Goal: Find specific page/section: Find specific page/section

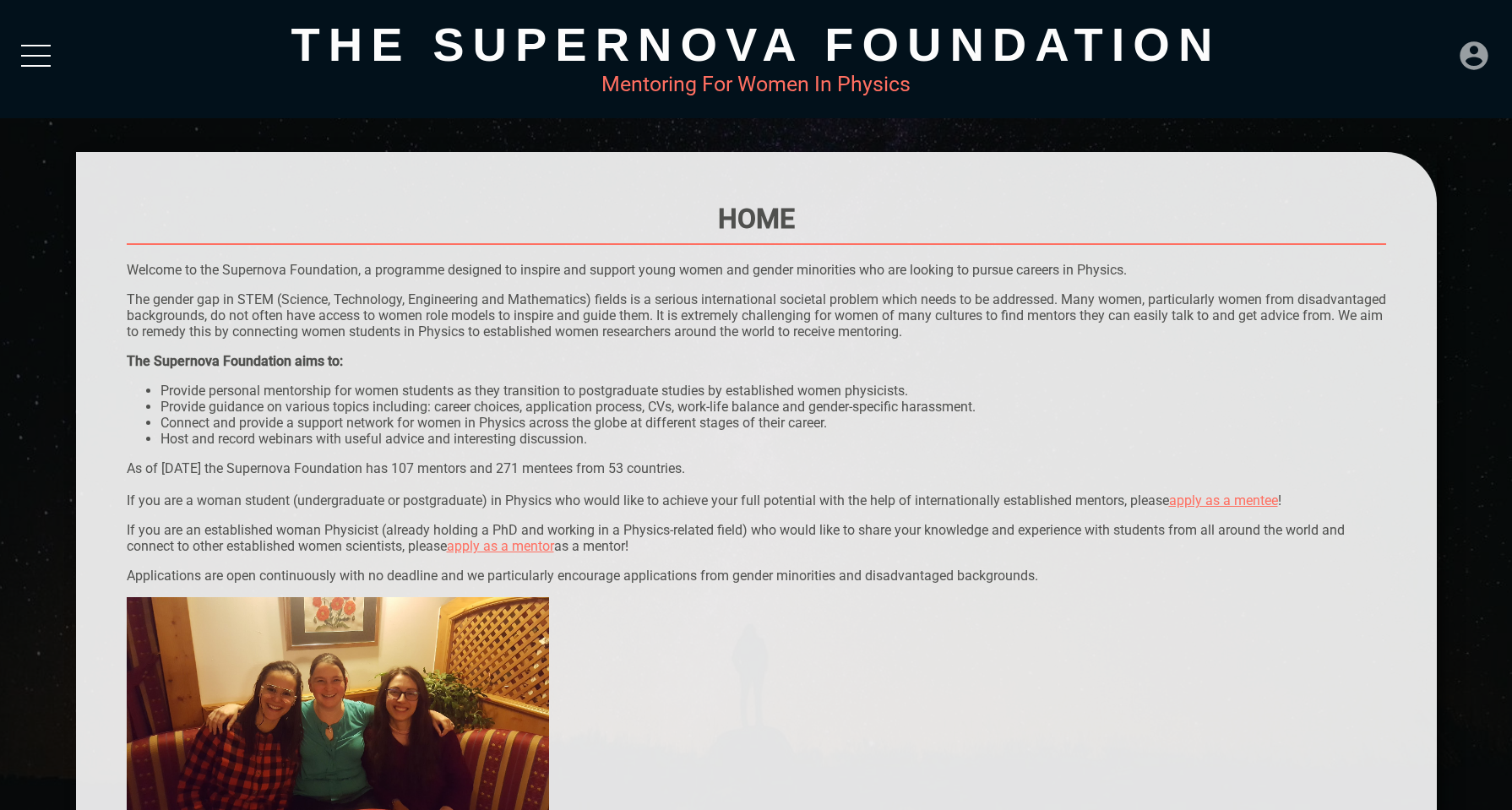
click at [1463, 62] on icon at bounding box center [1474, 55] width 28 height 28
click at [1434, 17] on div "DASHBOARD" at bounding box center [1439, 17] width 97 height 33
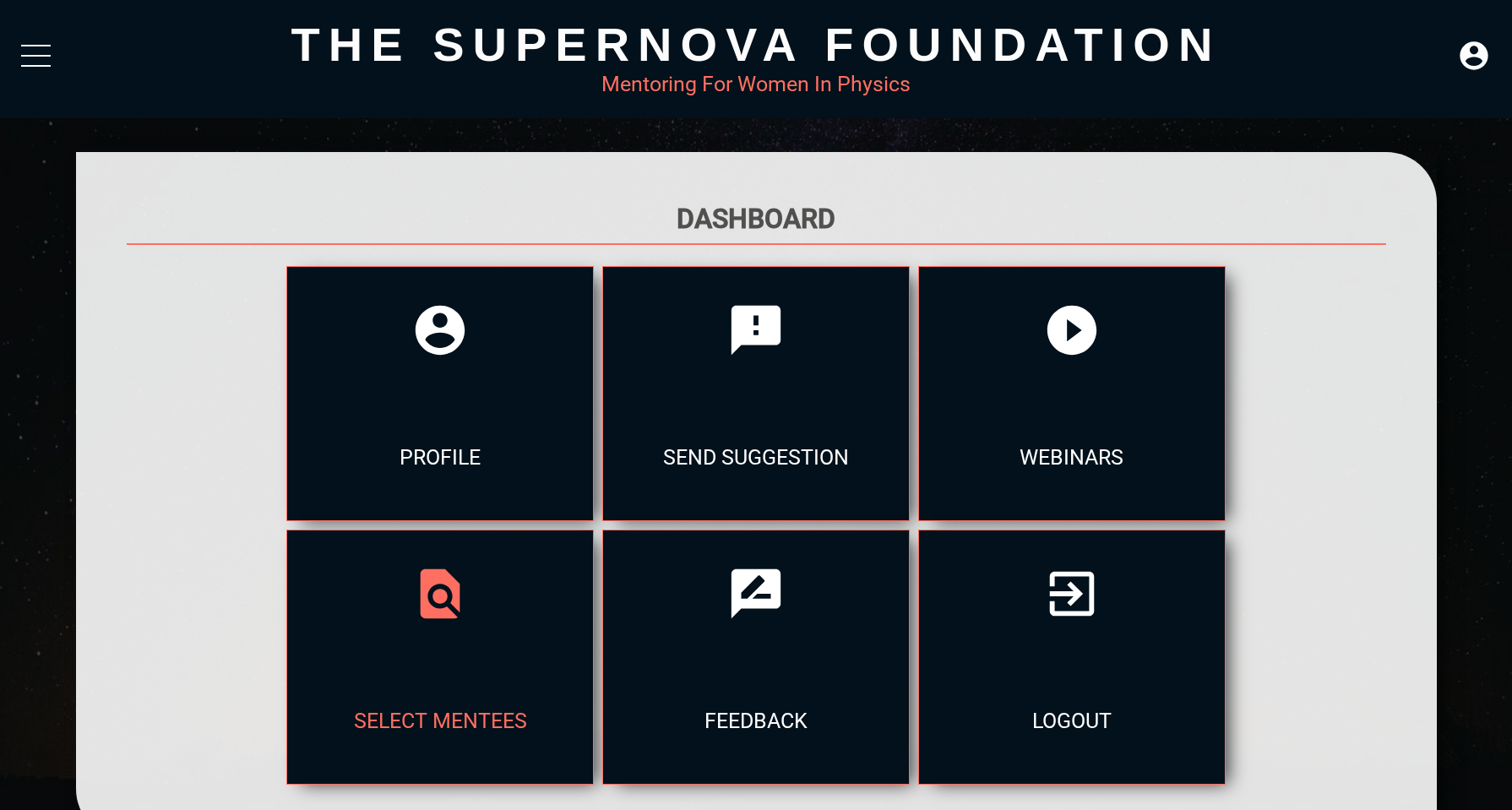
click at [438, 649] on div at bounding box center [440, 594] width 306 height 126
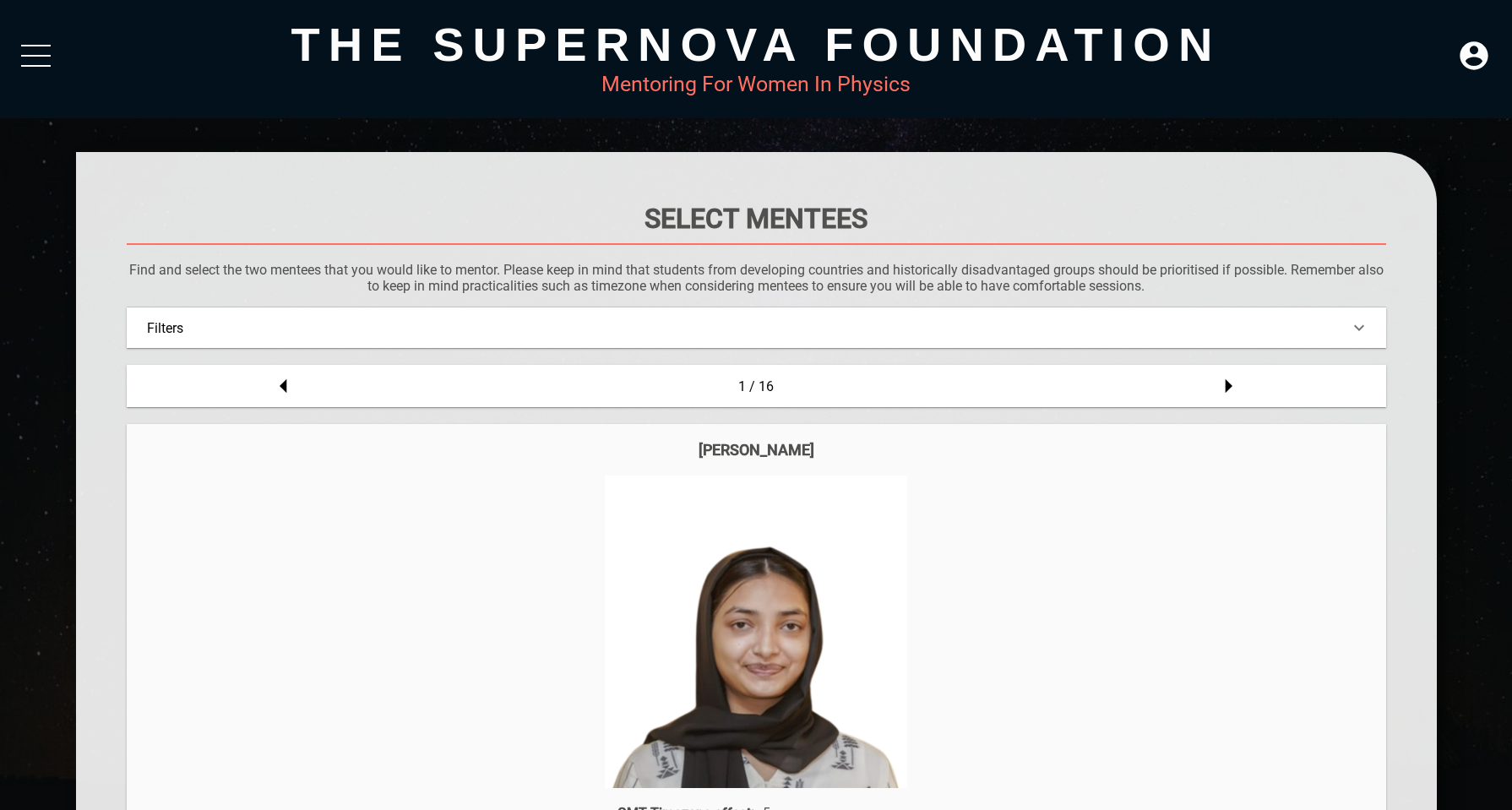
scroll to position [233, 0]
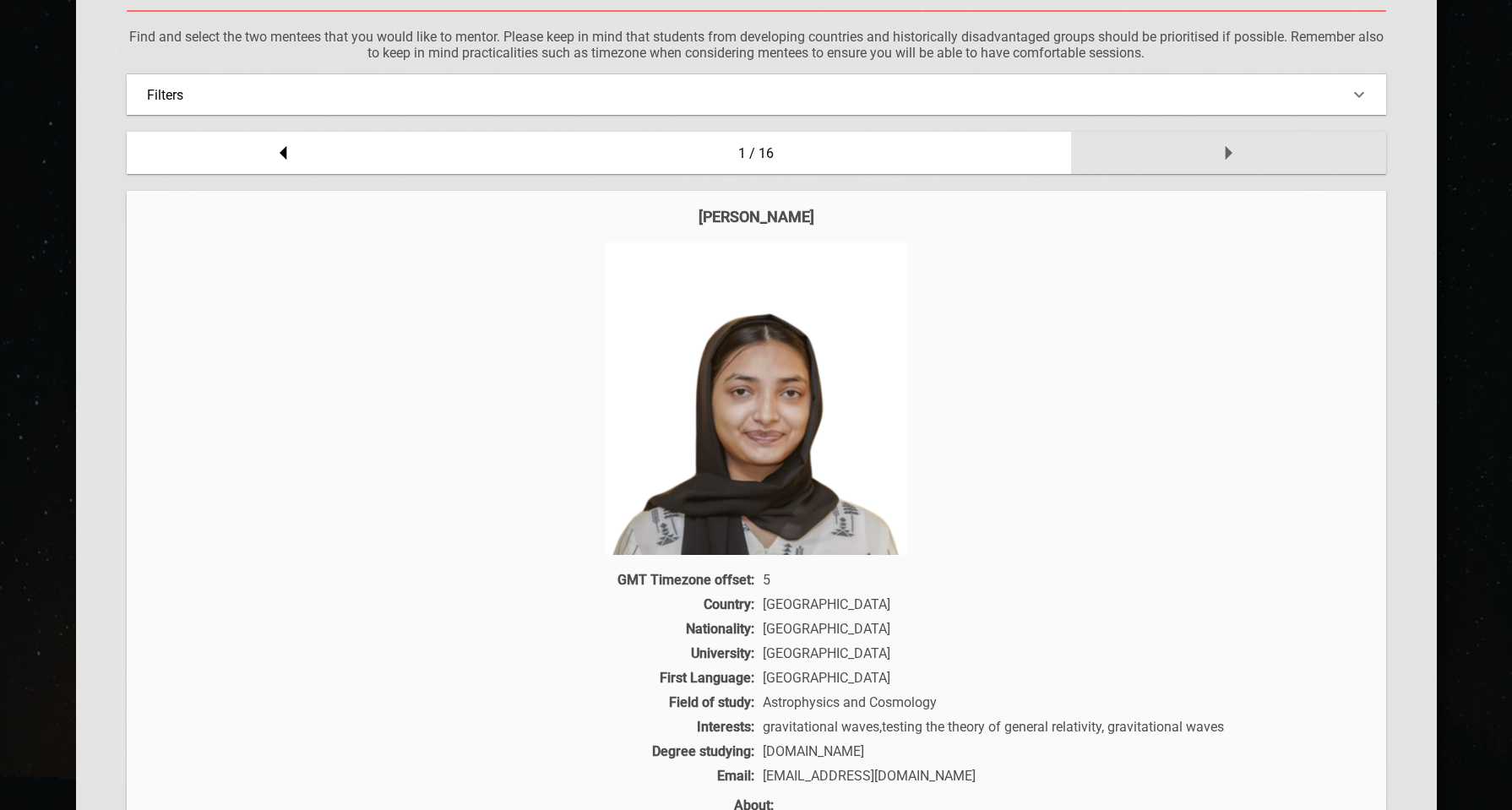
click at [1268, 153] on div at bounding box center [1228, 152] width 315 height 42
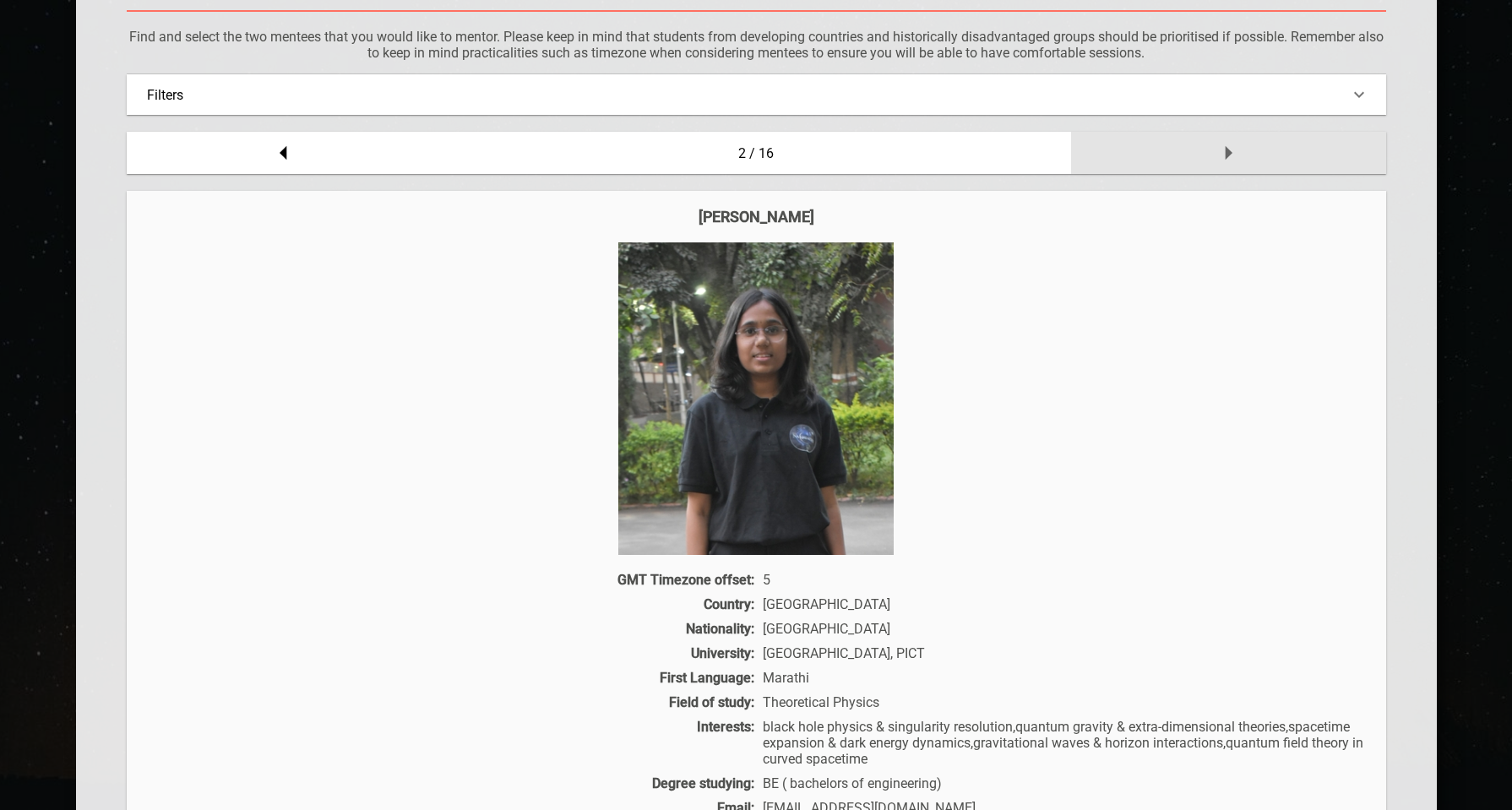
click at [1263, 156] on div at bounding box center [1228, 152] width 315 height 42
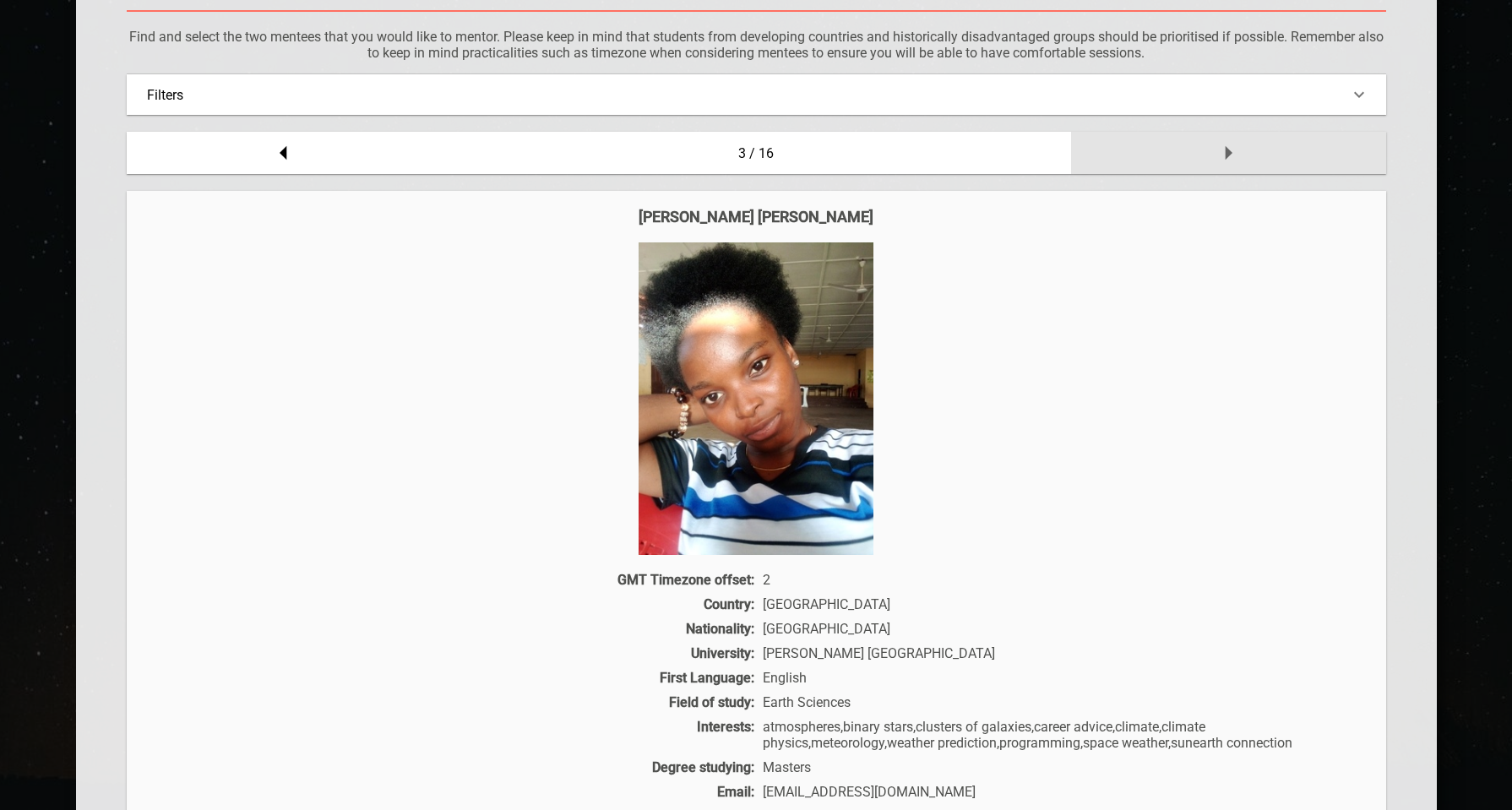
click at [1263, 156] on div at bounding box center [1228, 152] width 315 height 42
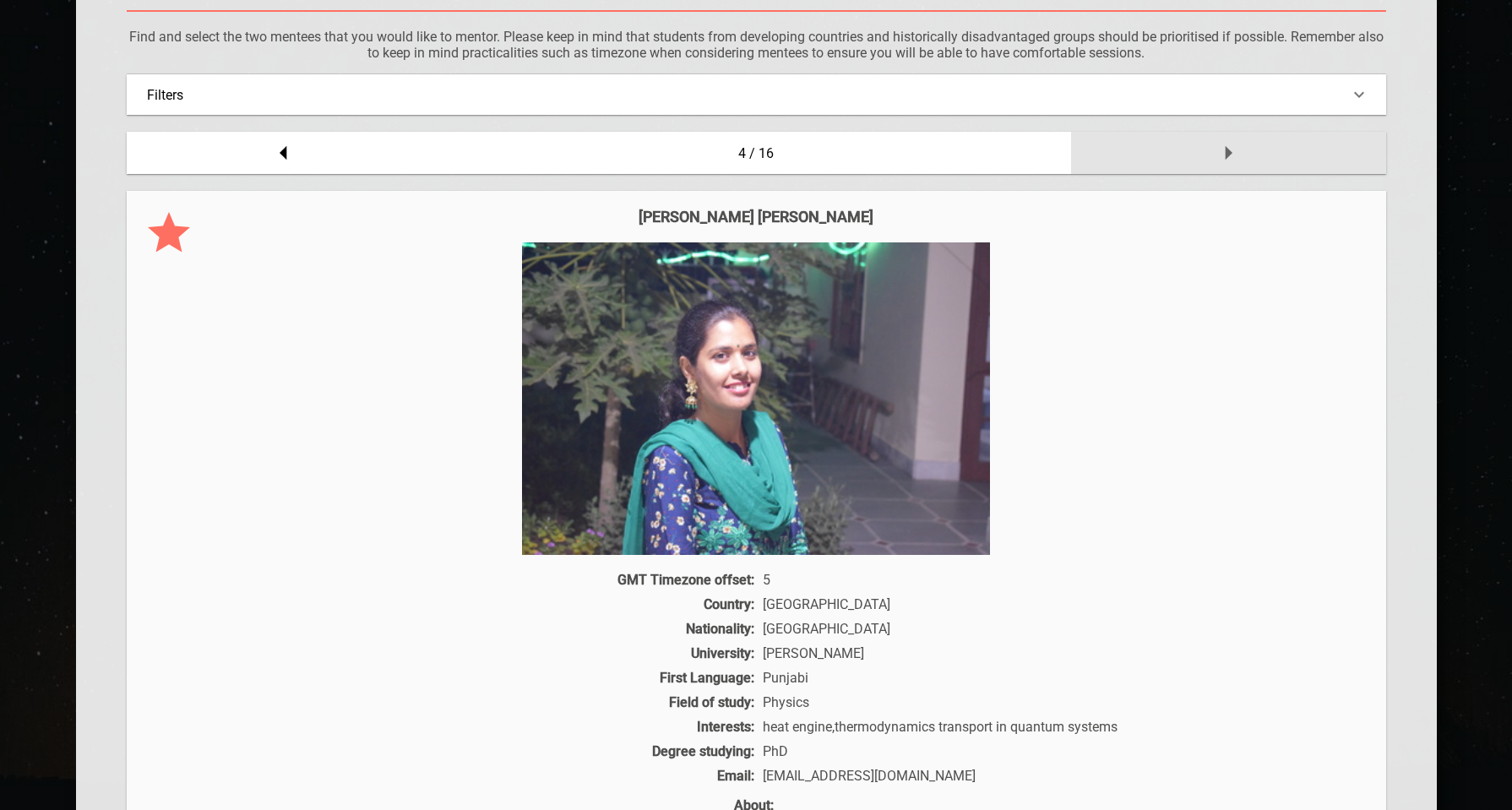
click at [1261, 158] on div at bounding box center [1228, 152] width 315 height 42
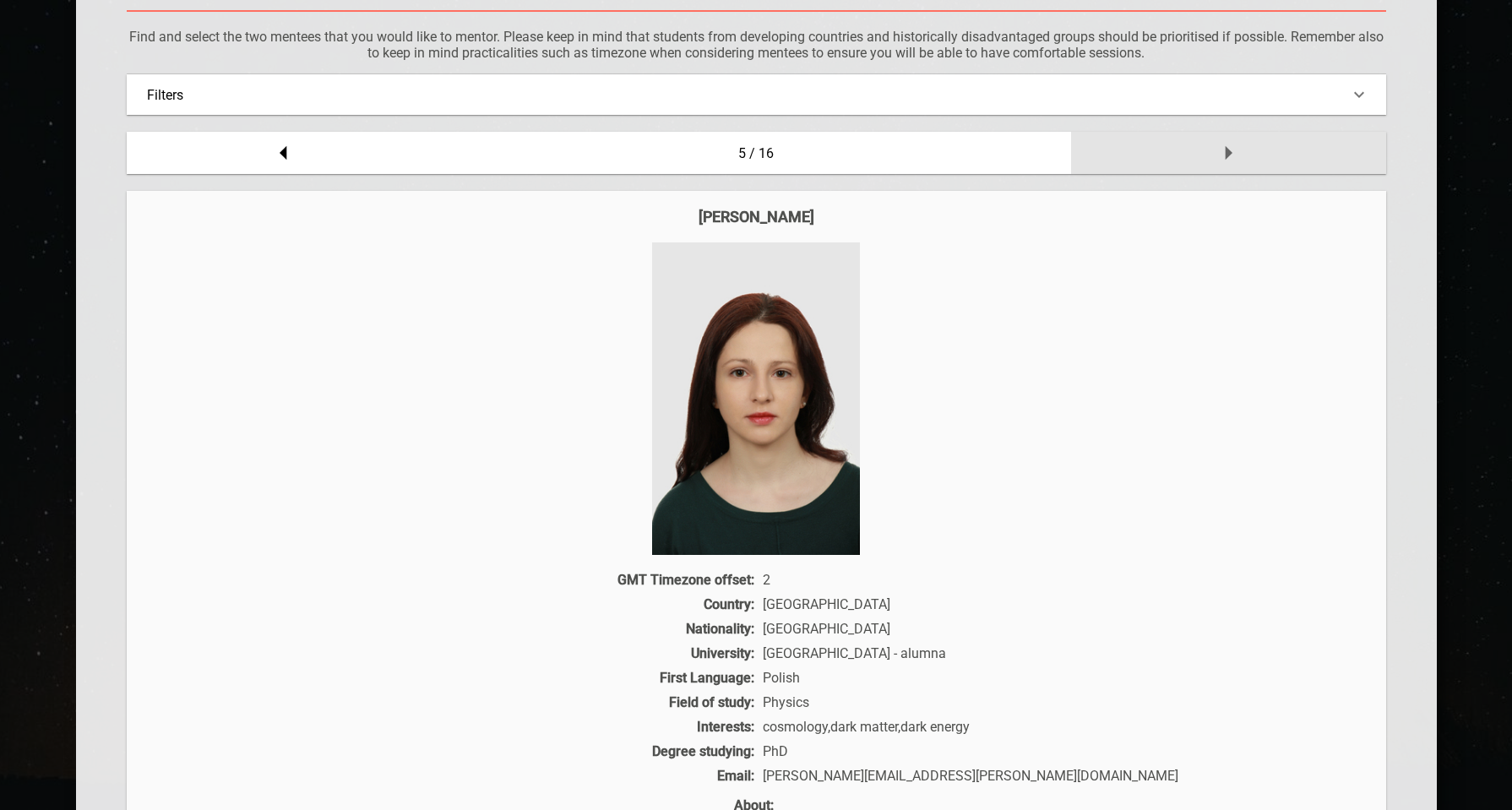
click at [1261, 158] on div at bounding box center [1228, 152] width 315 height 42
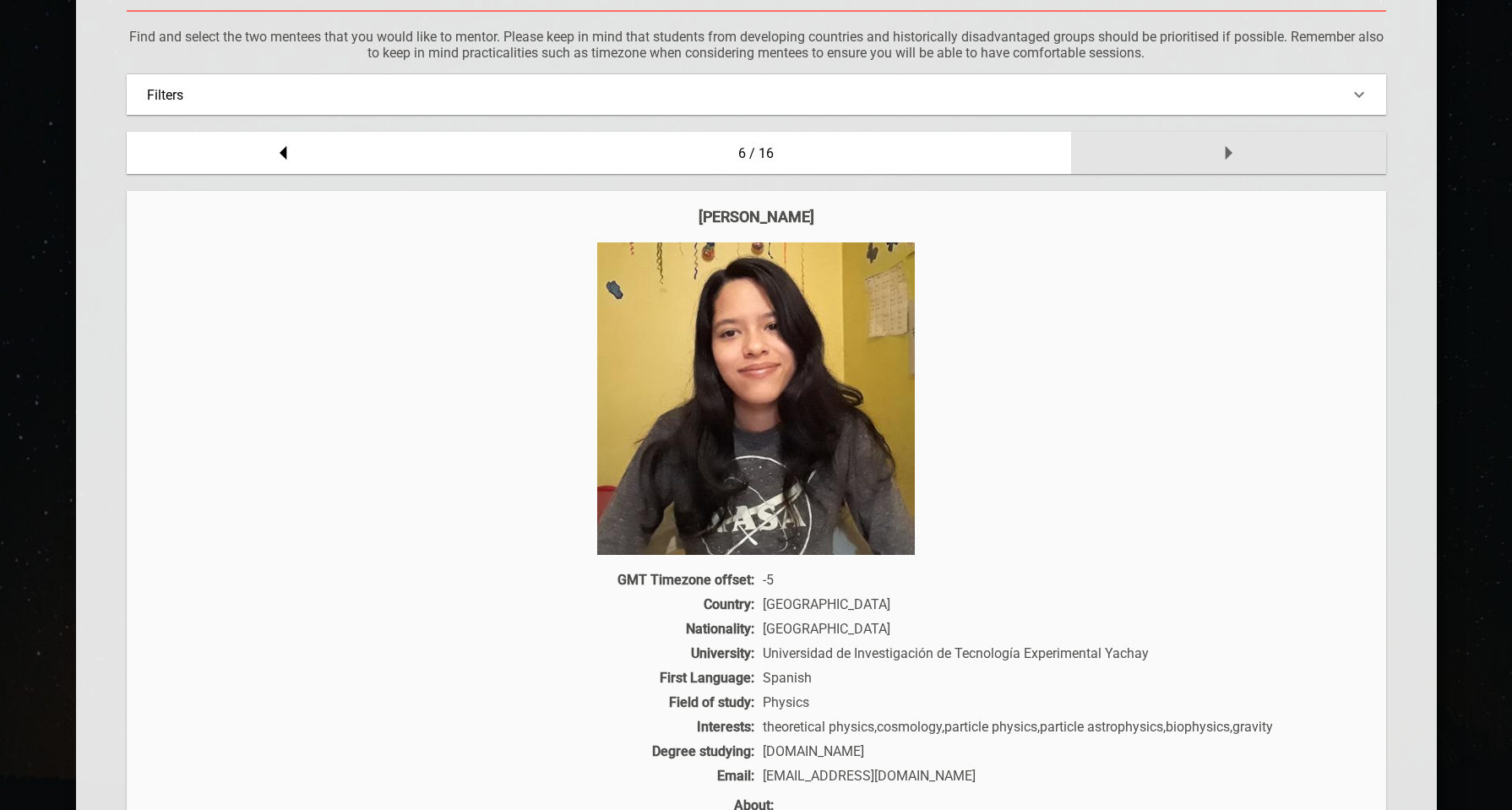
click at [1254, 161] on div at bounding box center [1228, 152] width 315 height 42
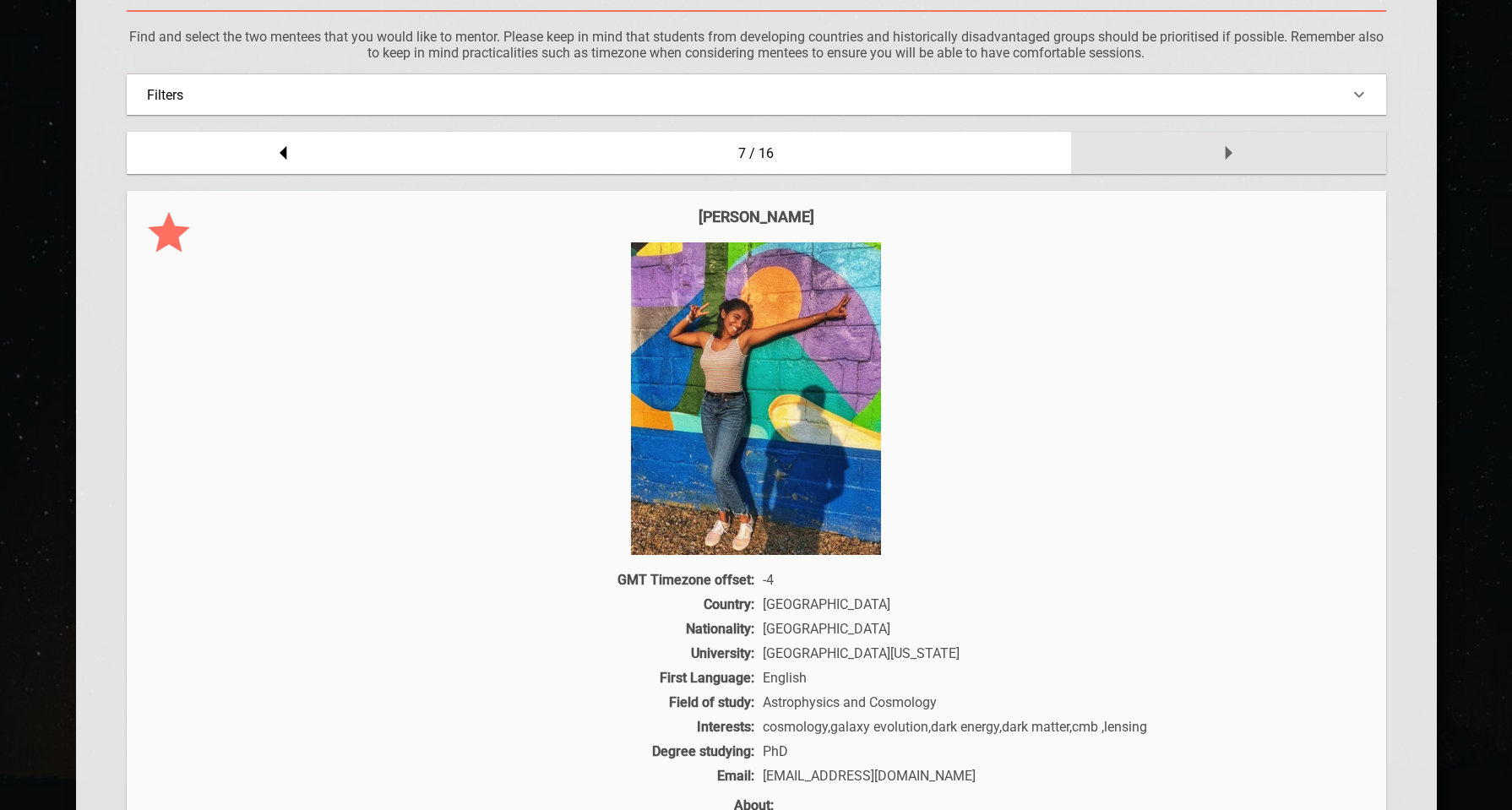
click at [1254, 161] on div at bounding box center [1228, 152] width 315 height 42
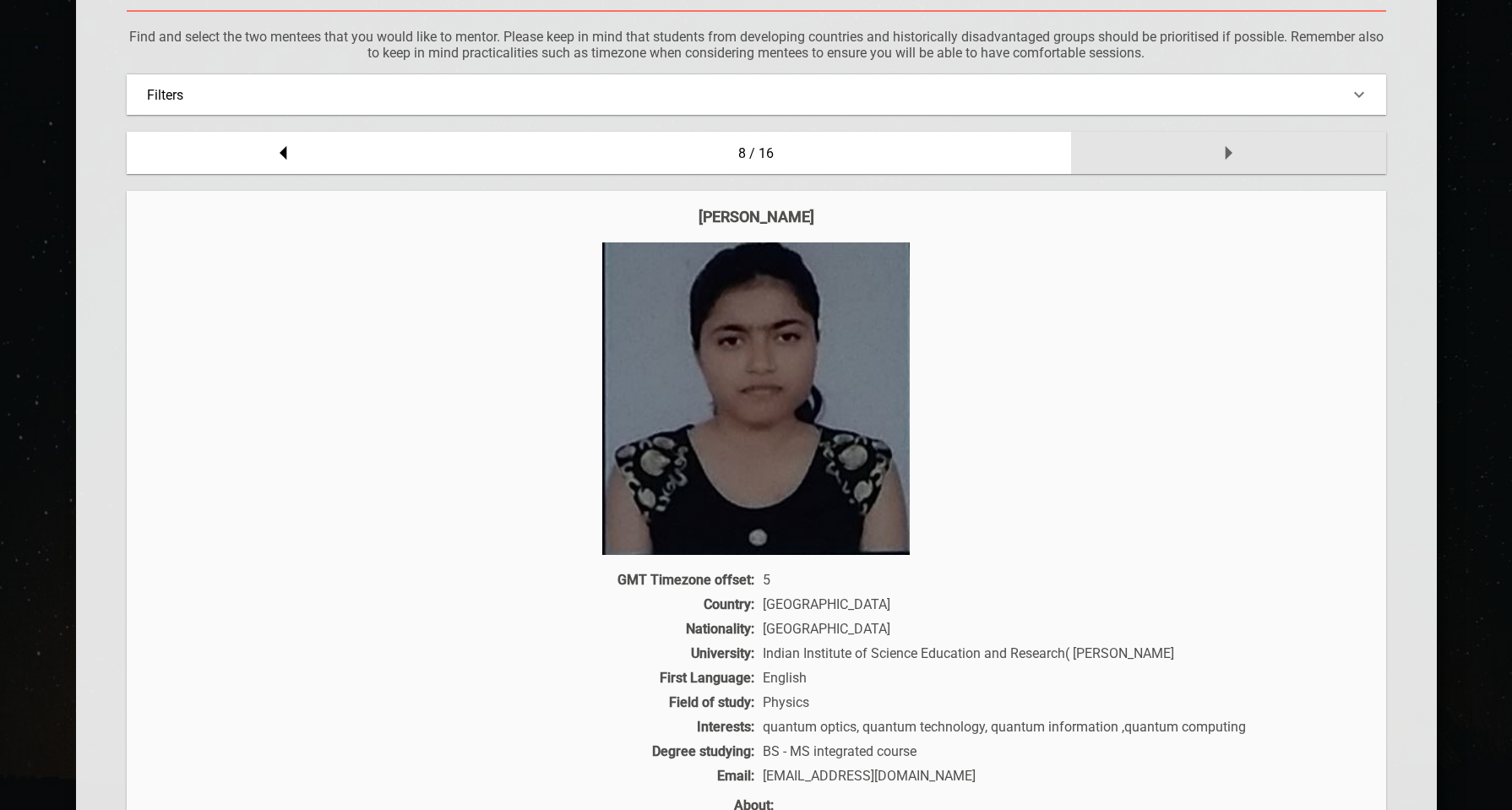
click at [1253, 161] on div at bounding box center [1228, 152] width 315 height 42
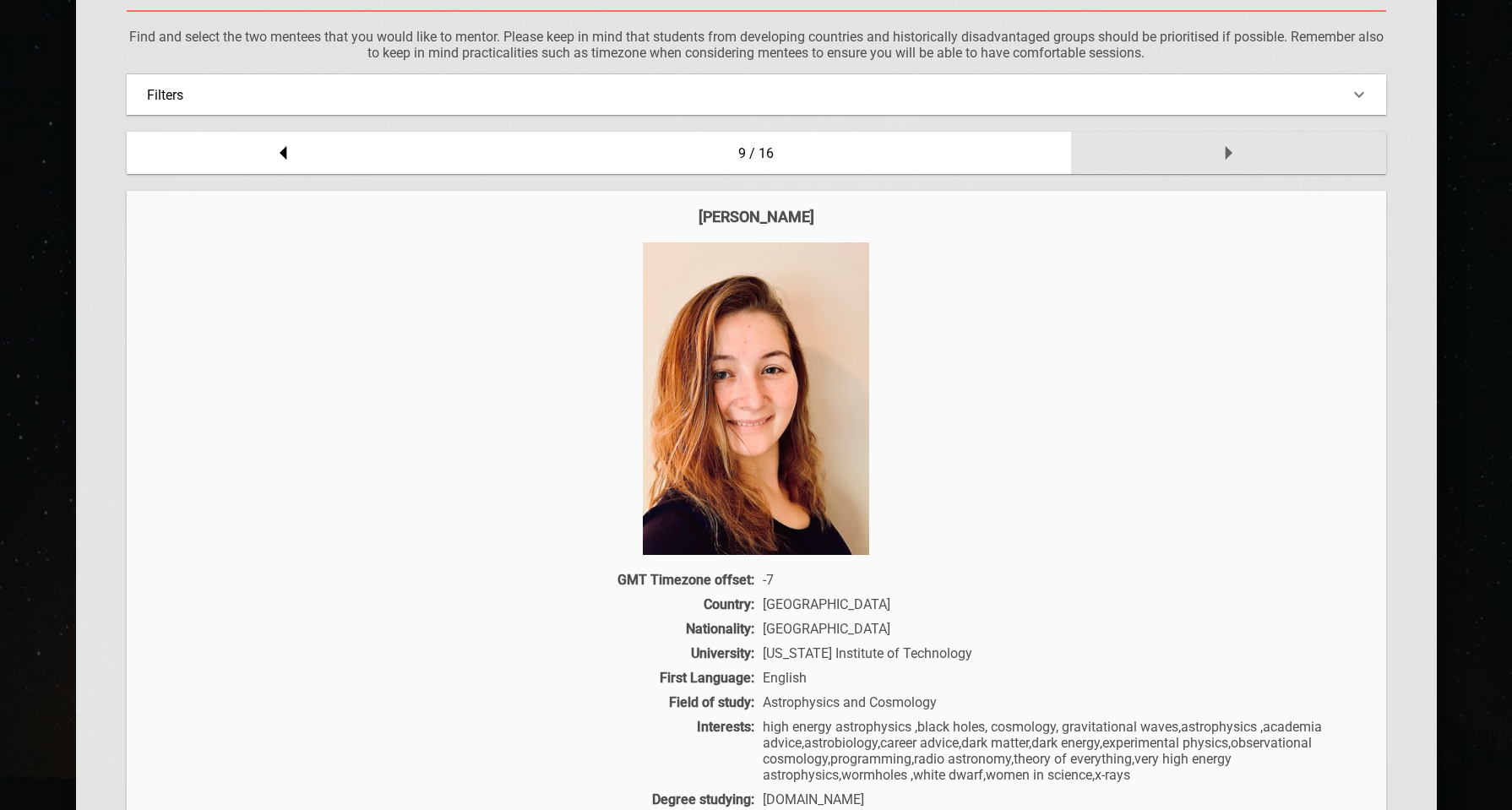
click at [1253, 161] on div at bounding box center [1228, 152] width 315 height 42
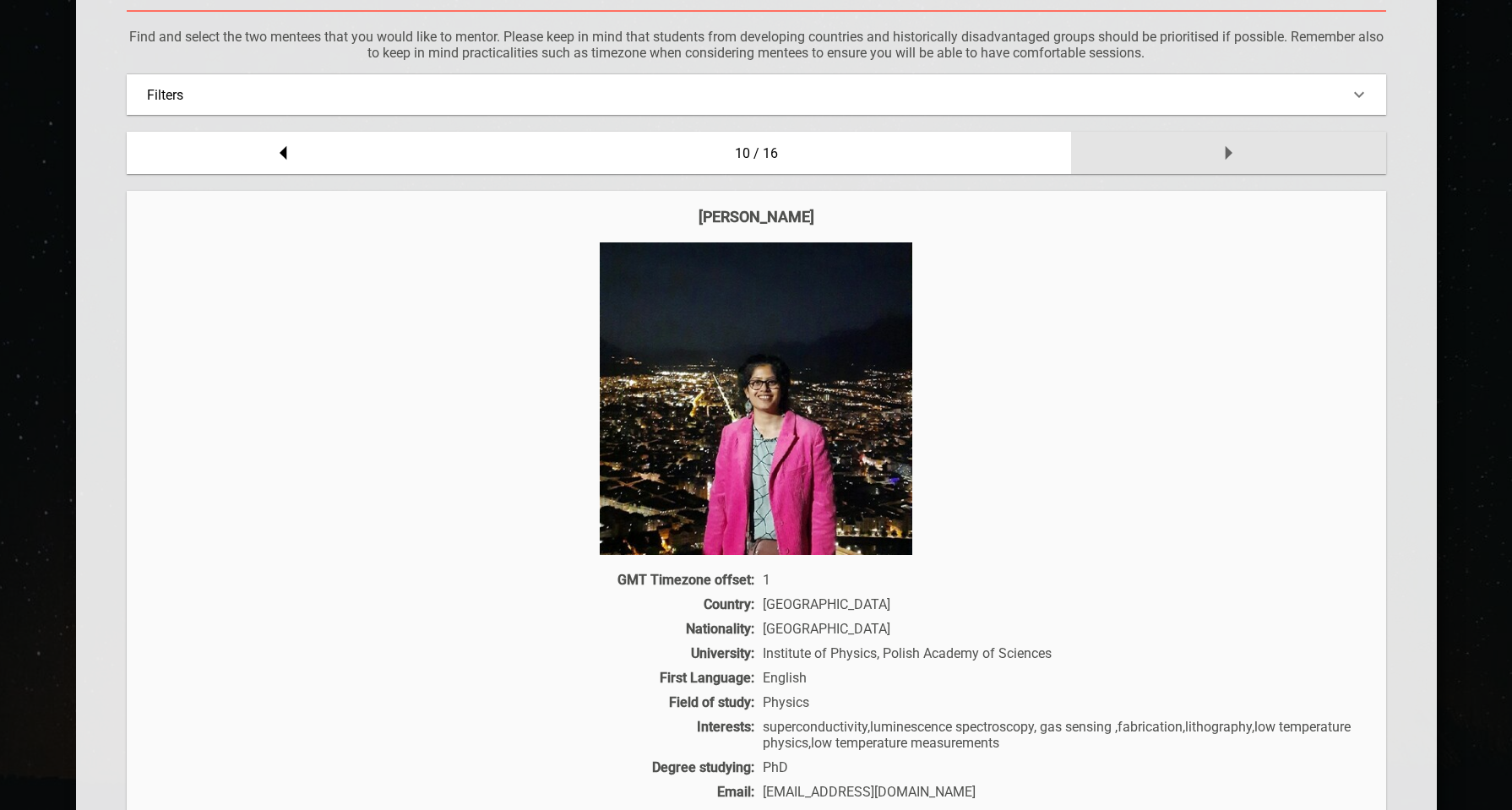
click at [1253, 161] on div at bounding box center [1228, 152] width 315 height 42
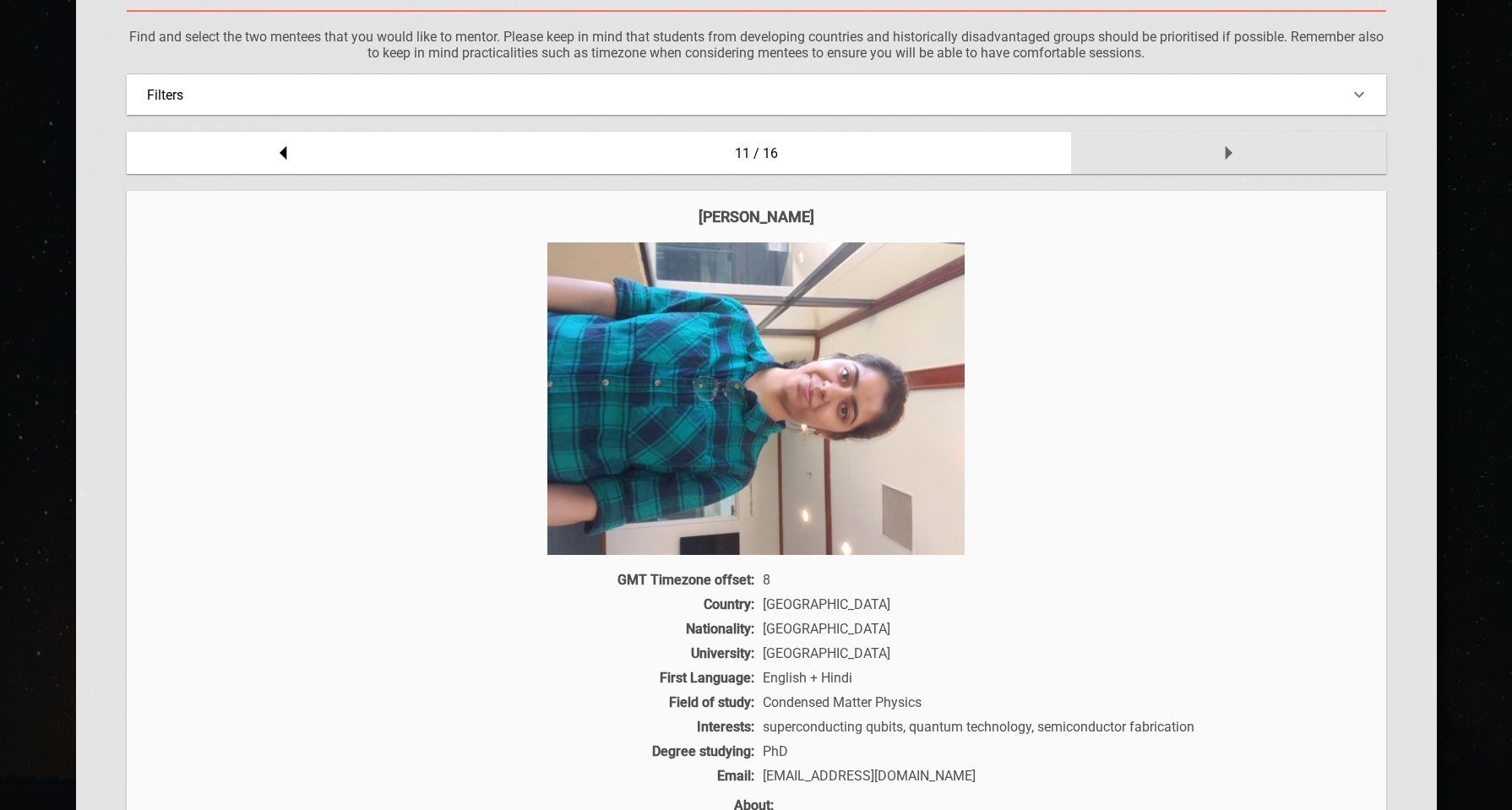
click at [1253, 161] on div at bounding box center [1228, 152] width 315 height 42
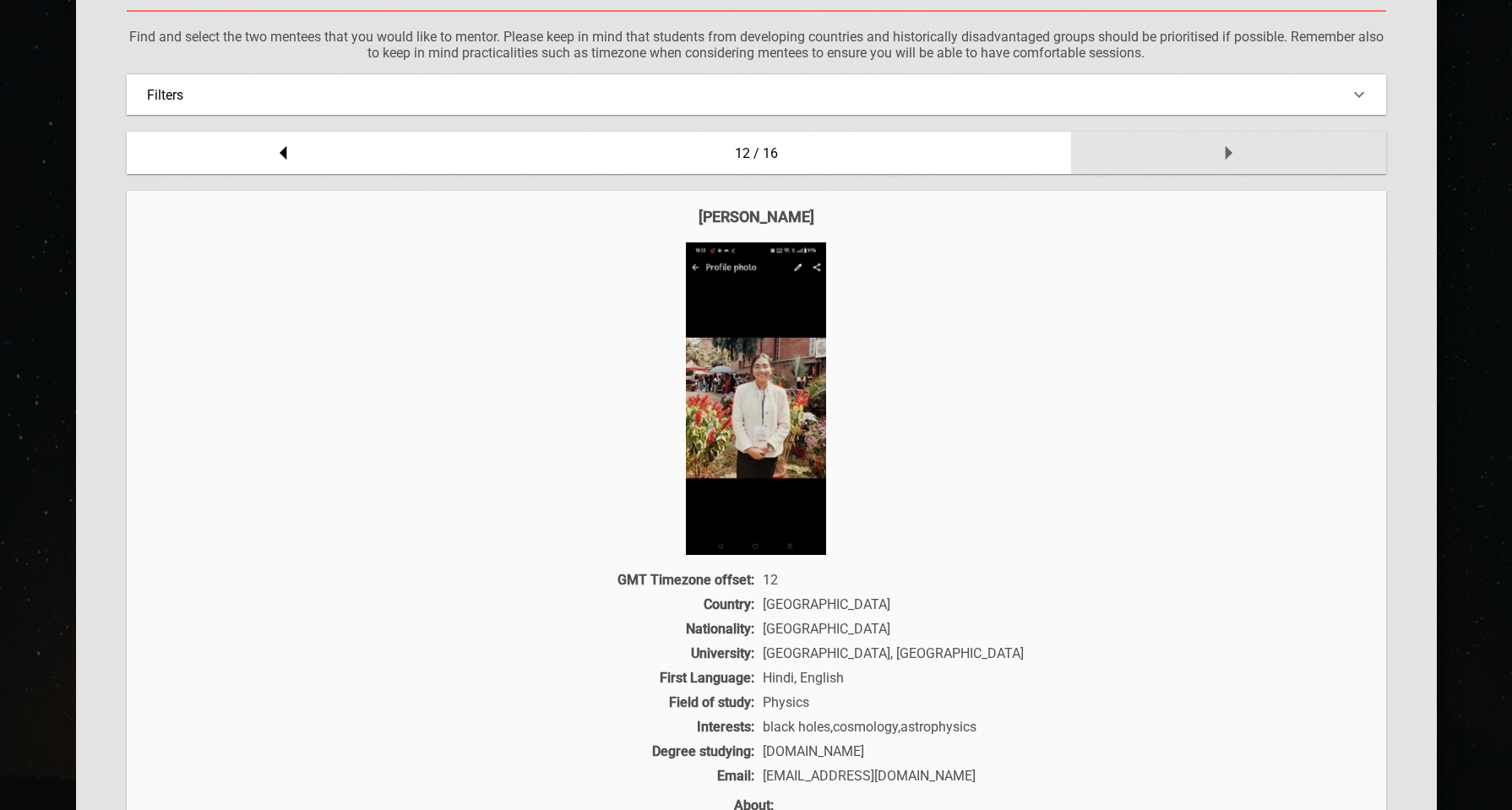
click at [1253, 161] on div at bounding box center [1228, 152] width 315 height 42
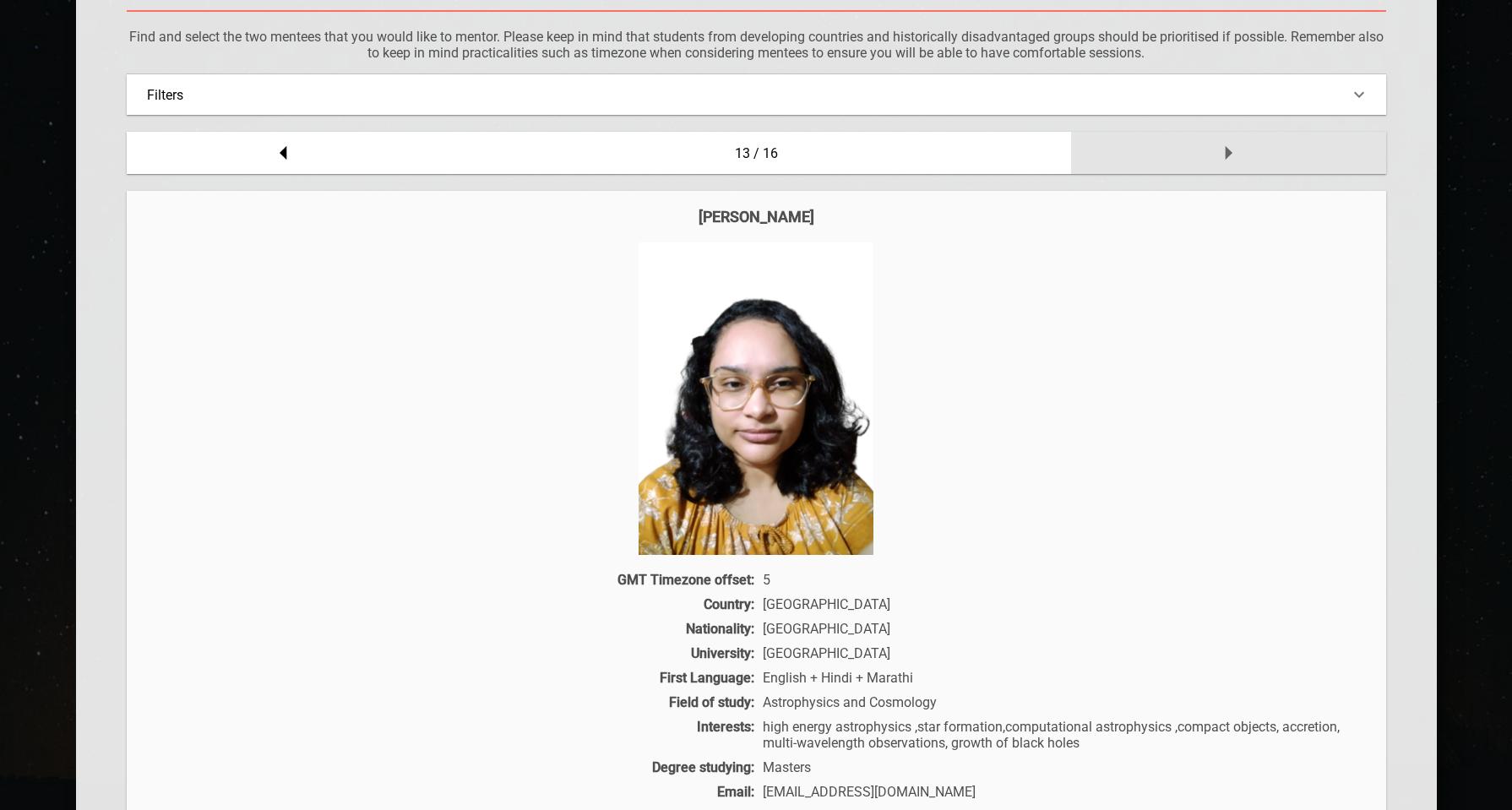
click at [1253, 161] on div at bounding box center [1228, 152] width 315 height 42
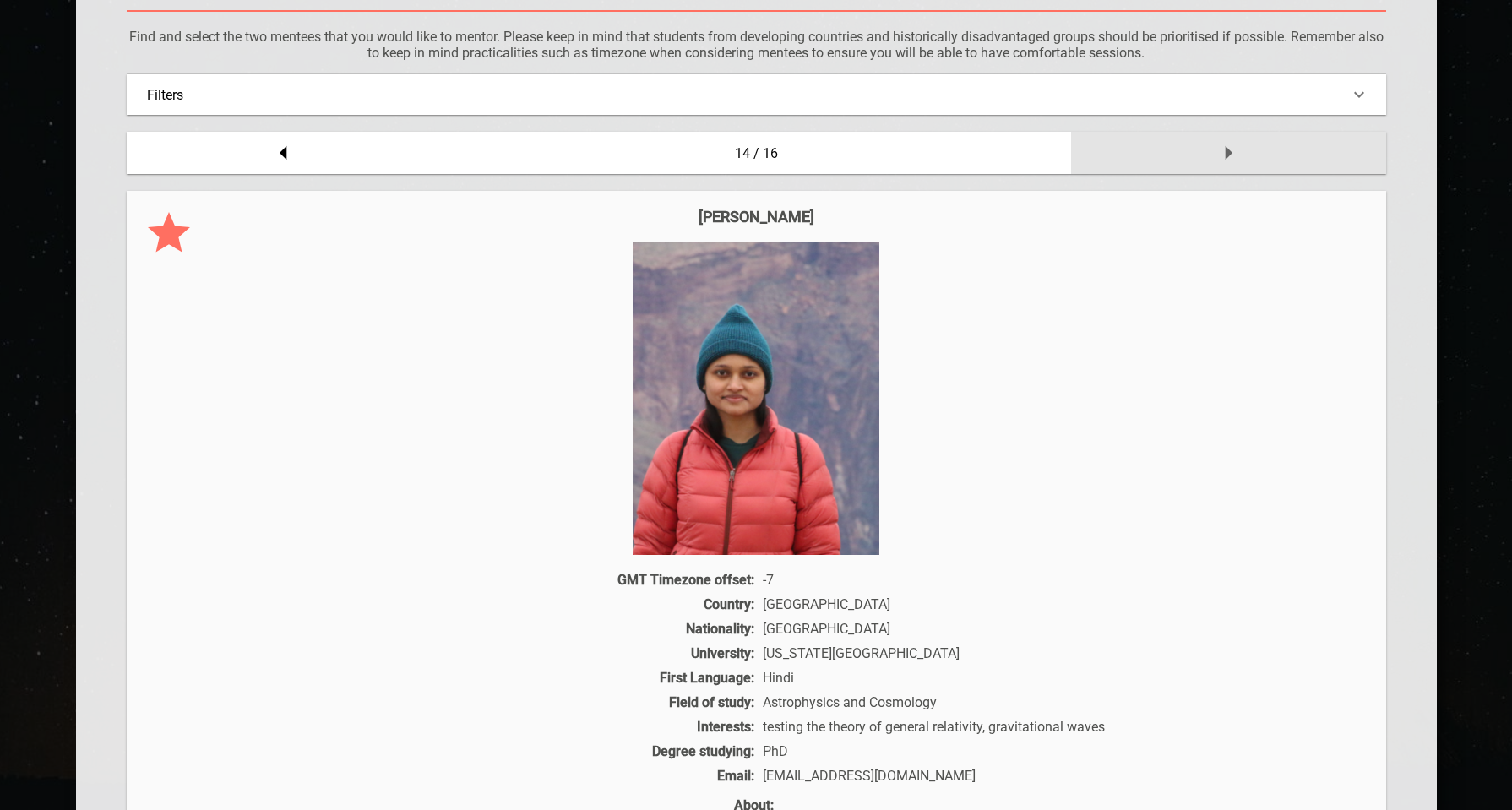
click at [1253, 161] on div at bounding box center [1228, 152] width 315 height 42
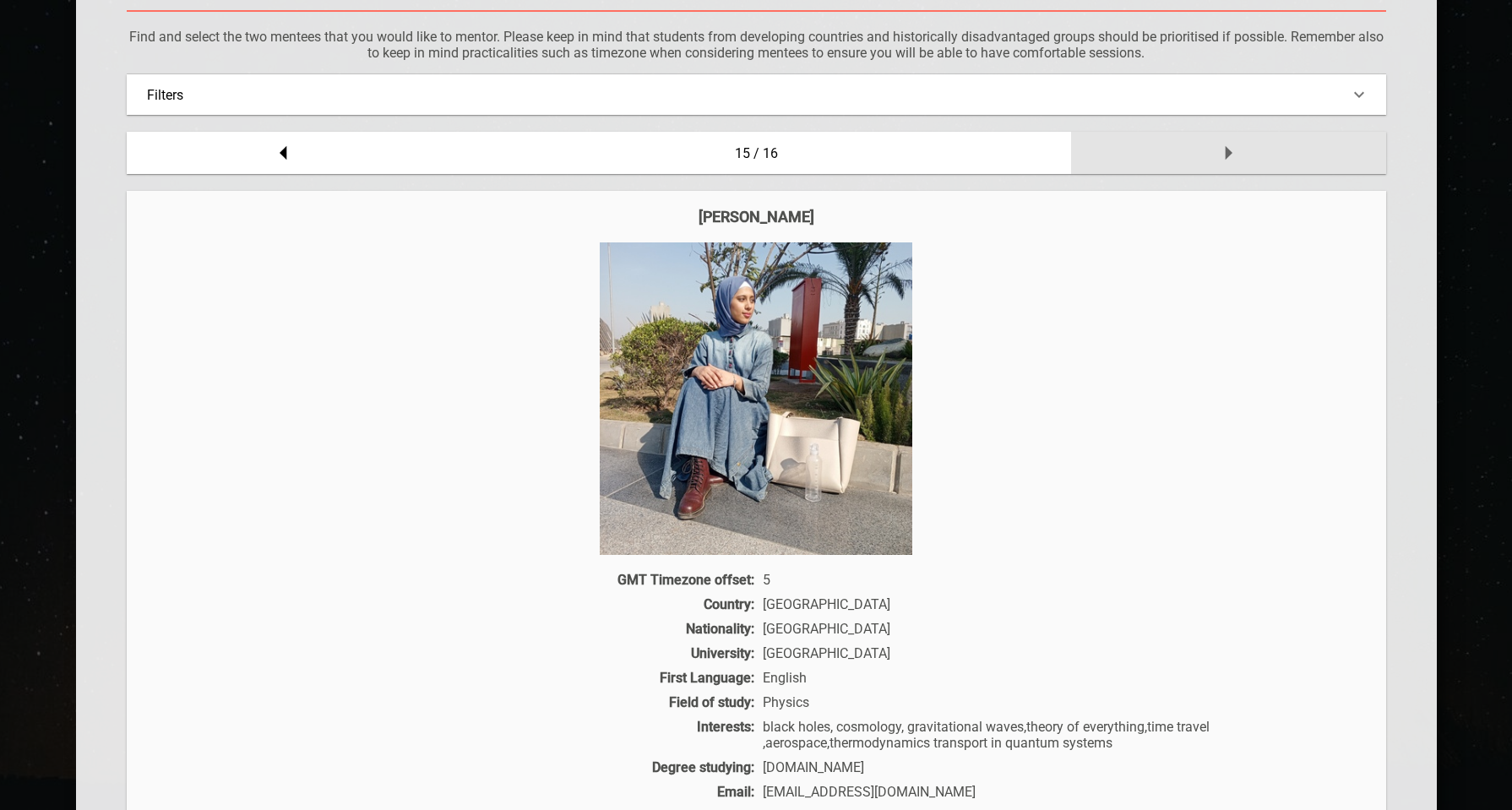
click at [1253, 161] on div at bounding box center [1228, 152] width 315 height 42
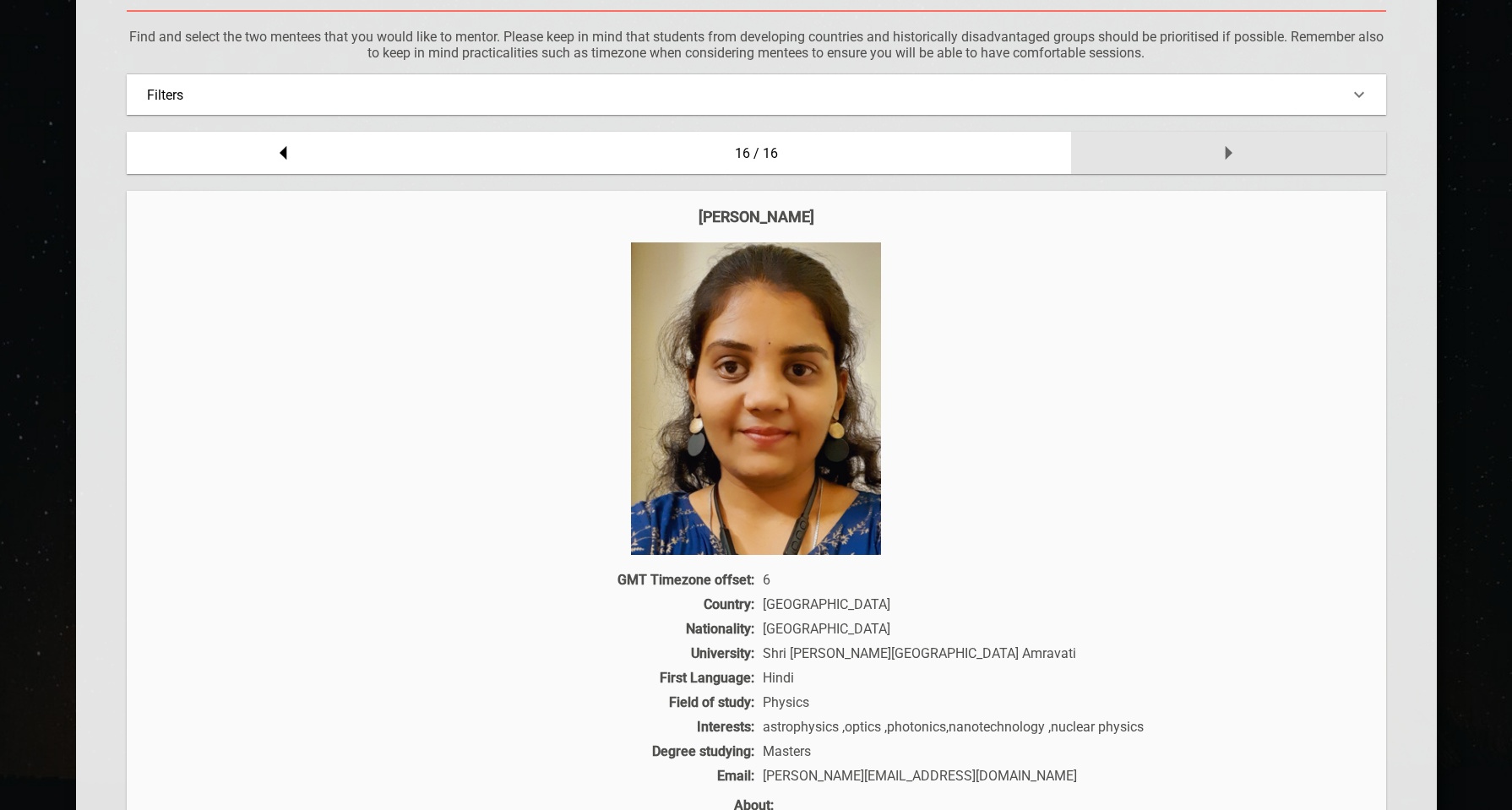
click at [1253, 161] on div at bounding box center [1228, 152] width 315 height 42
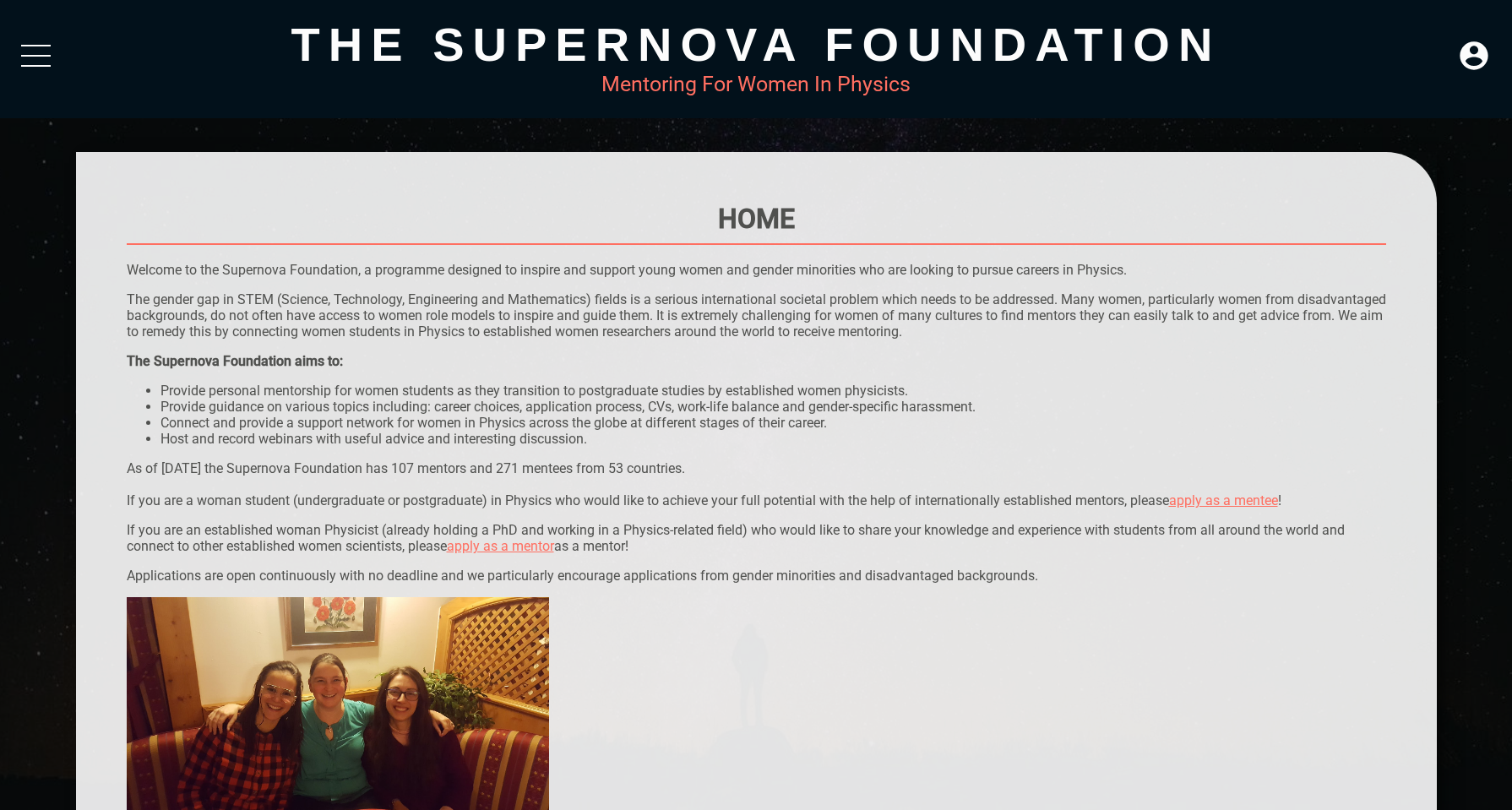
click at [810, 696] on div at bounding box center [548, 718] width 845 height 241
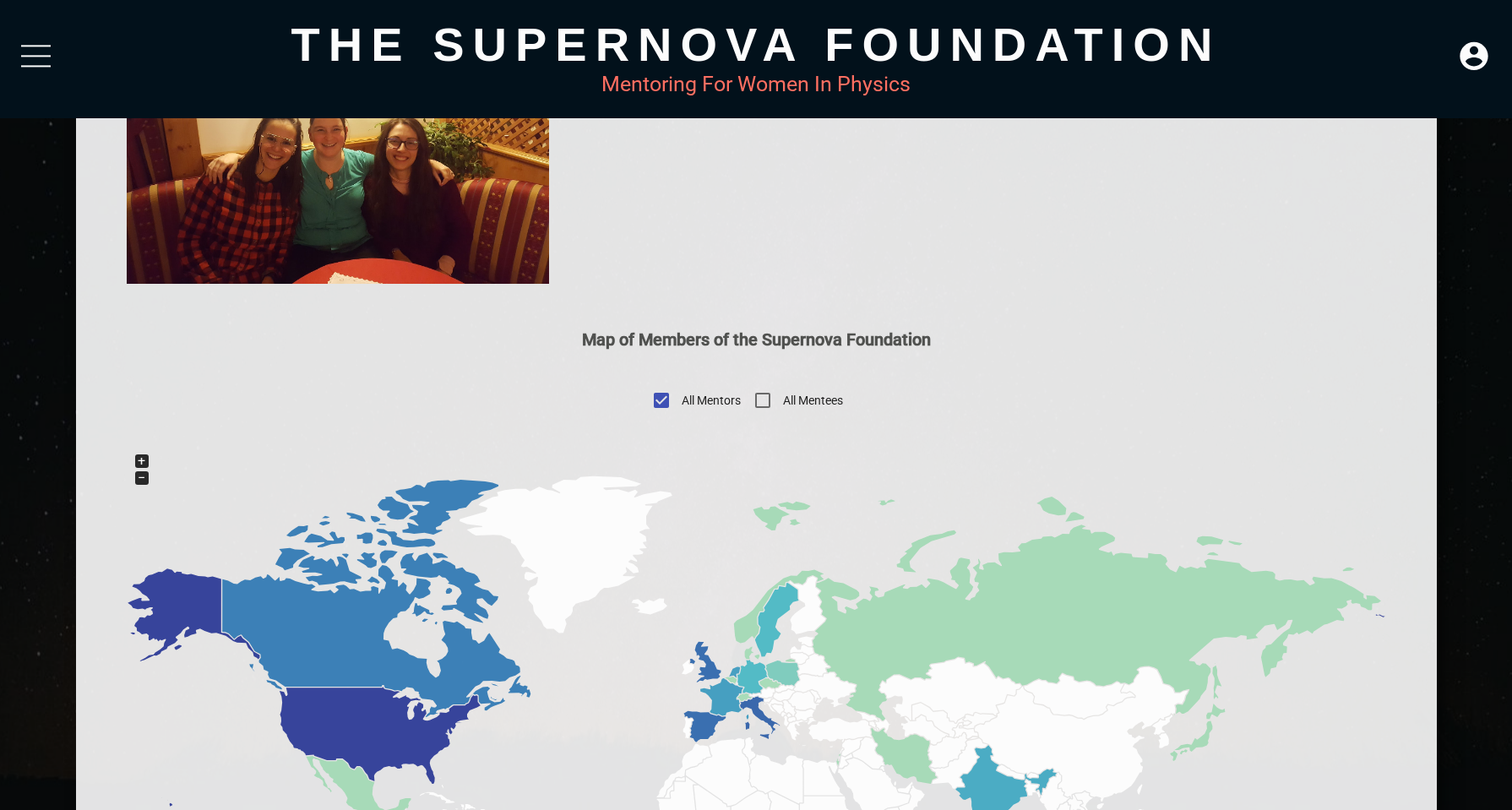
scroll to position [583, 0]
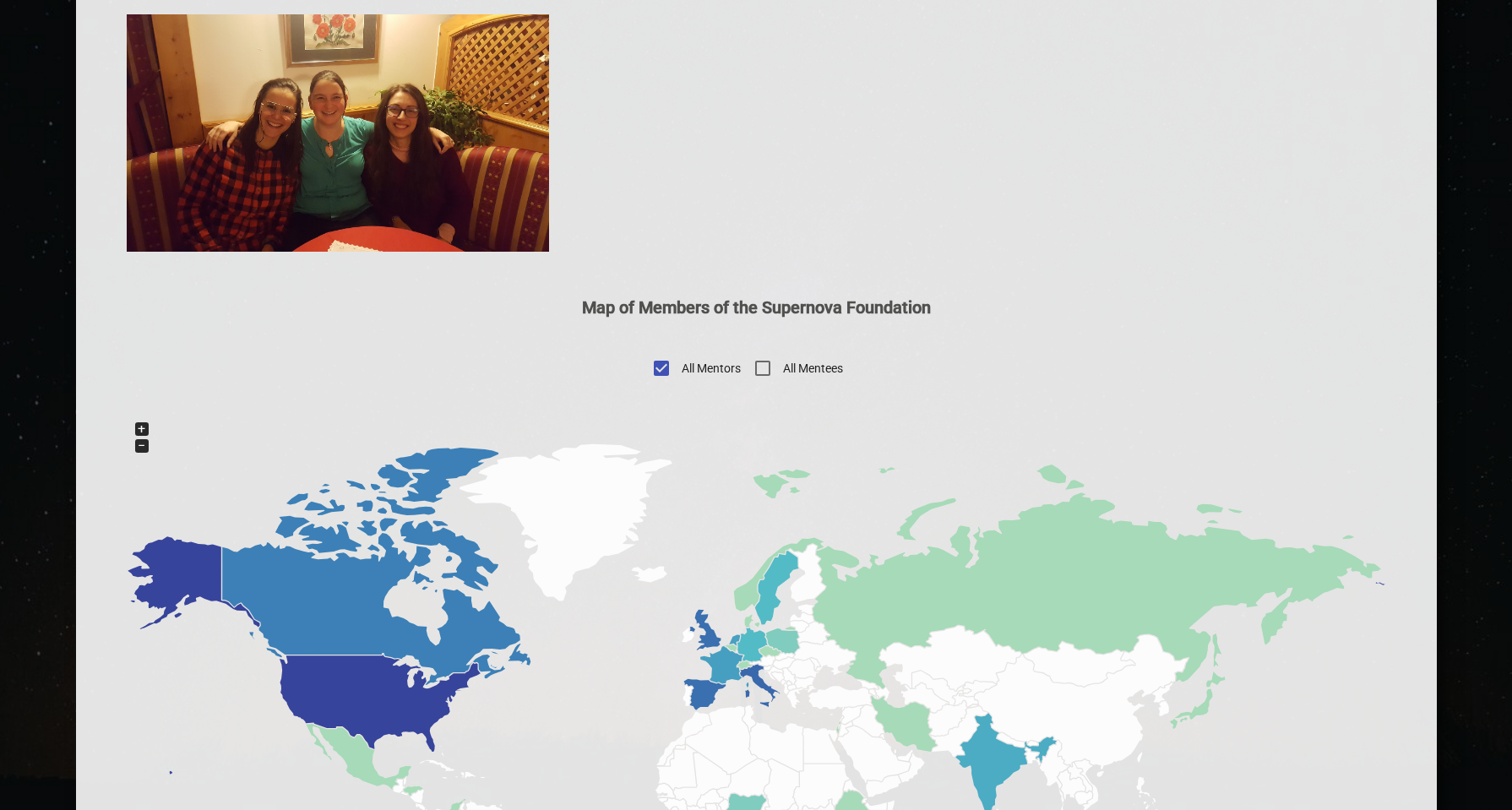
click at [835, 379] on label "All Mentees" at bounding box center [793, 367] width 101 height 40
click at [783, 379] on input "All Mentees" at bounding box center [762, 367] width 40 height 40
checkbox input "true"
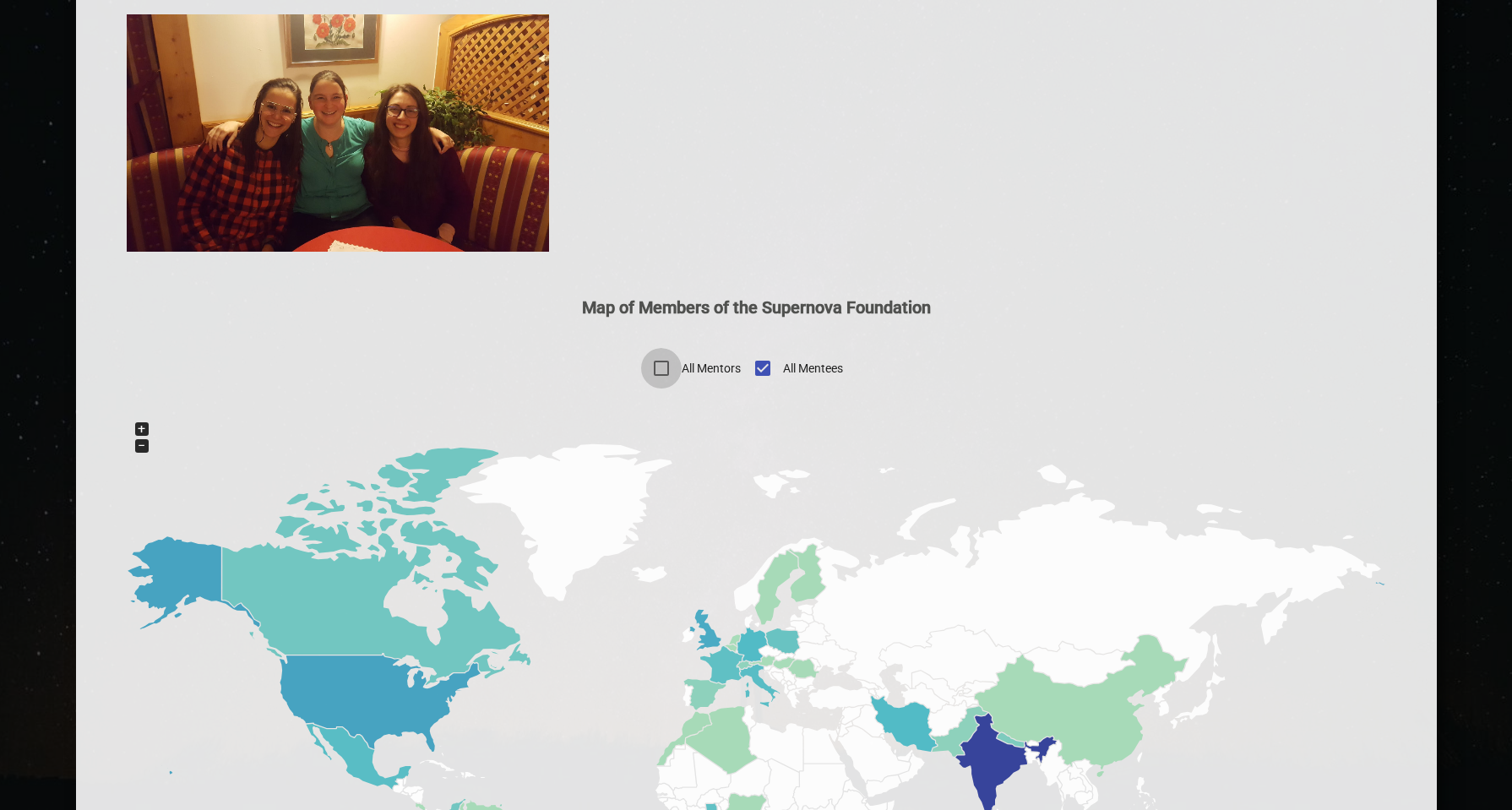
click at [671, 374] on input "All Mentors" at bounding box center [661, 367] width 40 height 40
checkbox input "true"
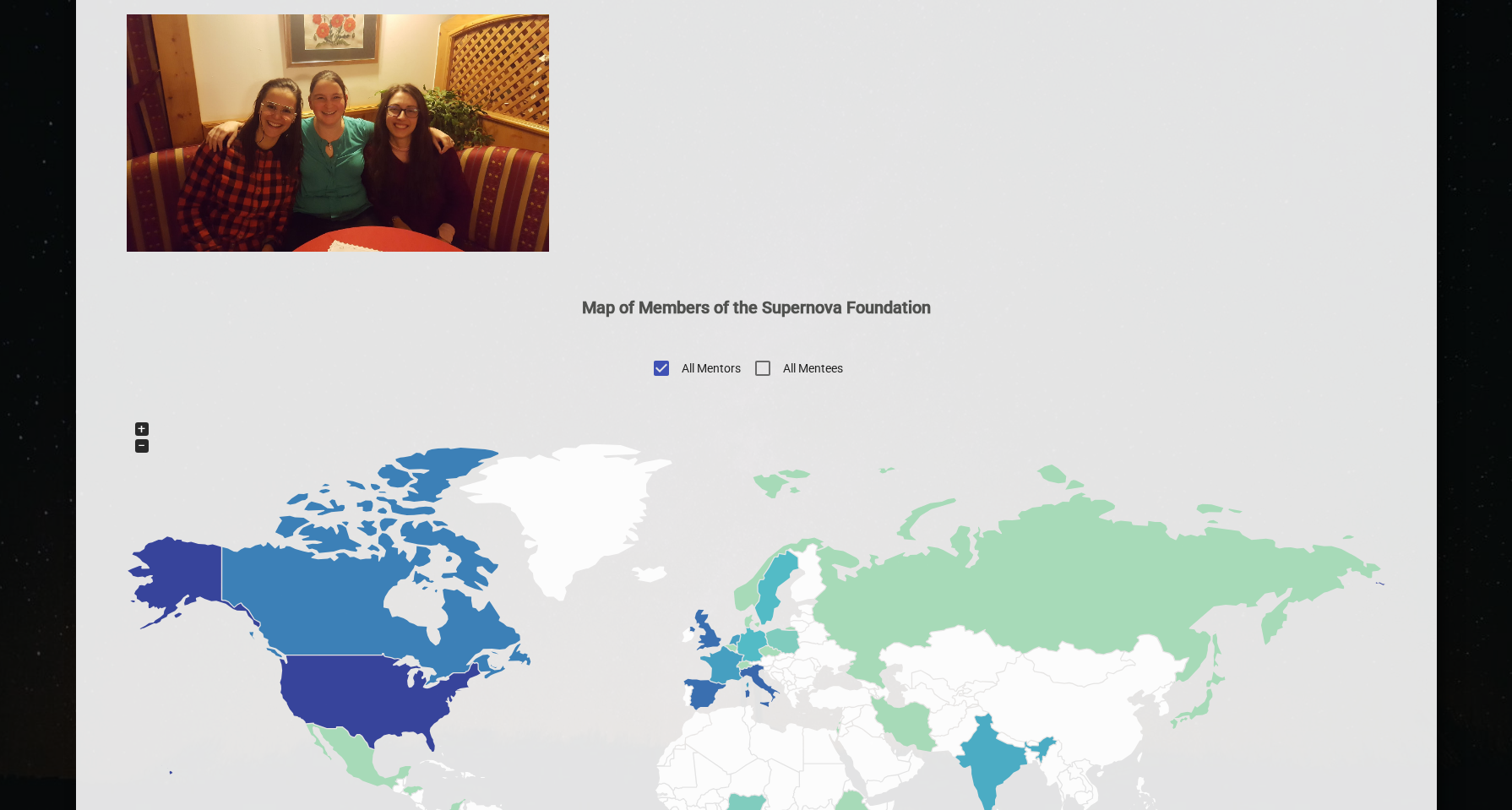
click at [806, 373] on span "All Mentees" at bounding box center [813, 368] width 60 height 18
click at [783, 373] on input "All Mentees" at bounding box center [762, 367] width 40 height 40
checkbox input "true"
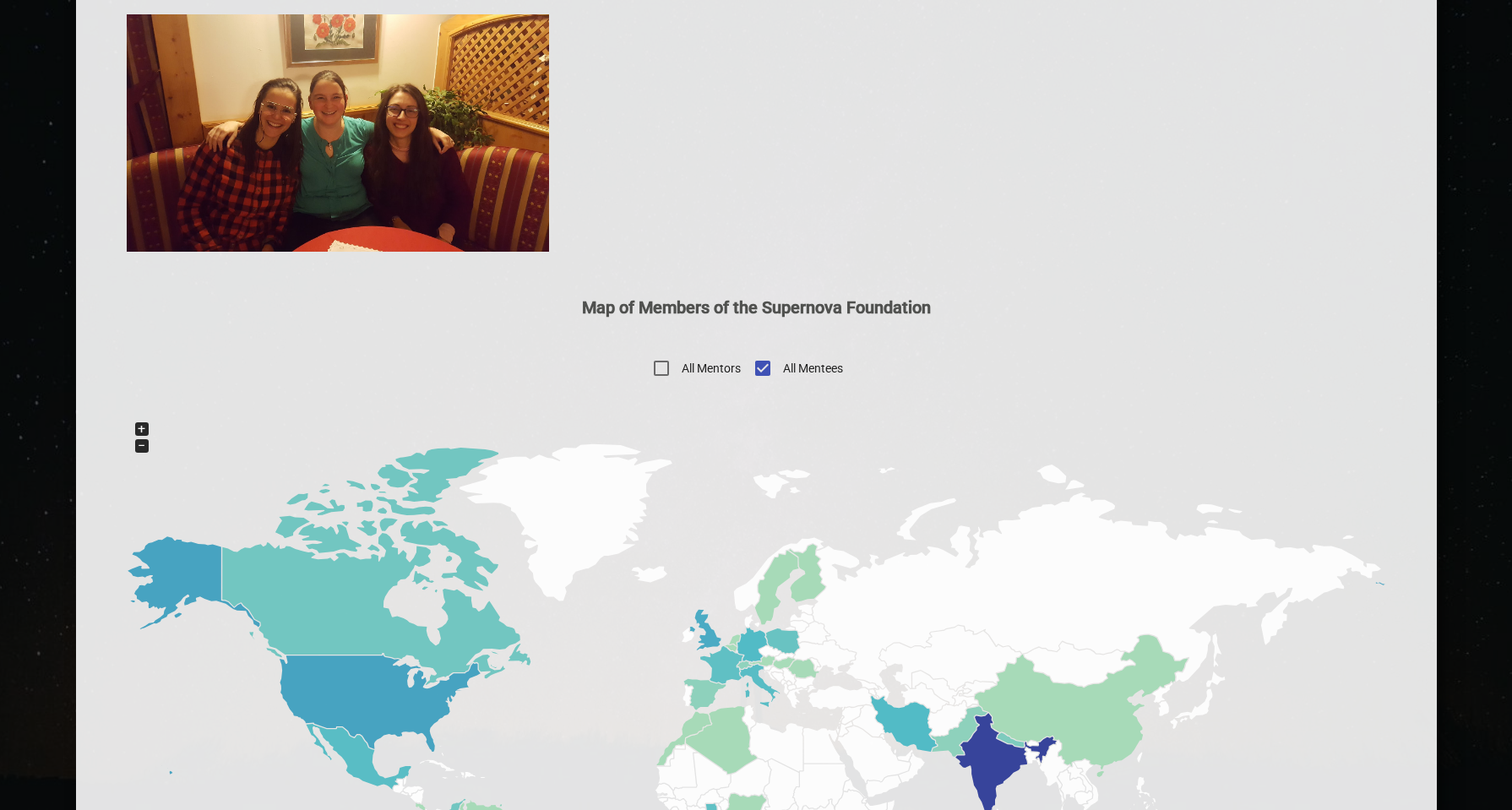
click at [726, 373] on span "All Mentors" at bounding box center [711, 368] width 59 height 18
click at [682, 373] on input "All Mentors" at bounding box center [661, 367] width 40 height 40
checkbox input "true"
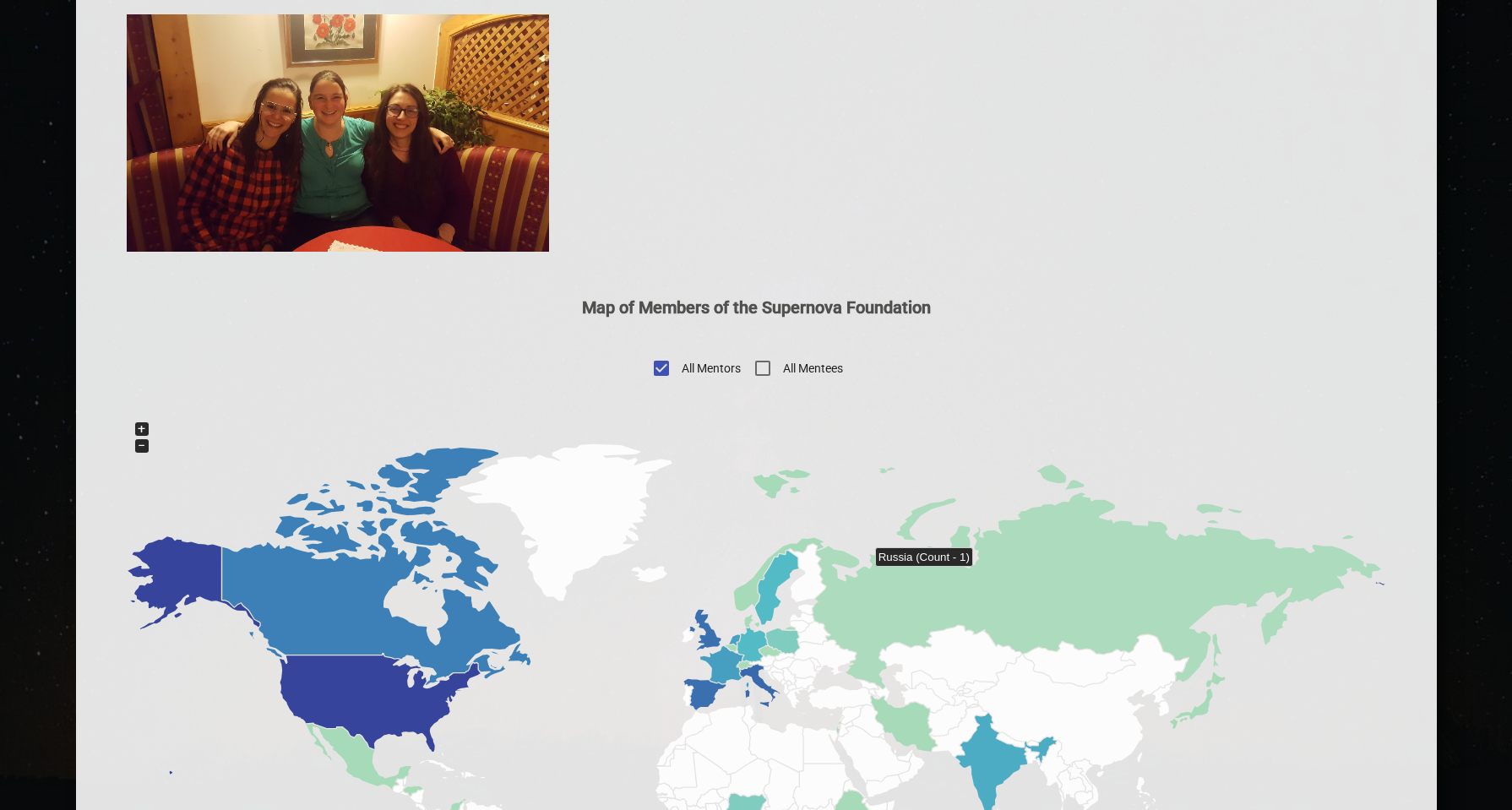
click at [979, 577] on icon at bounding box center [1082, 577] width 595 height 224
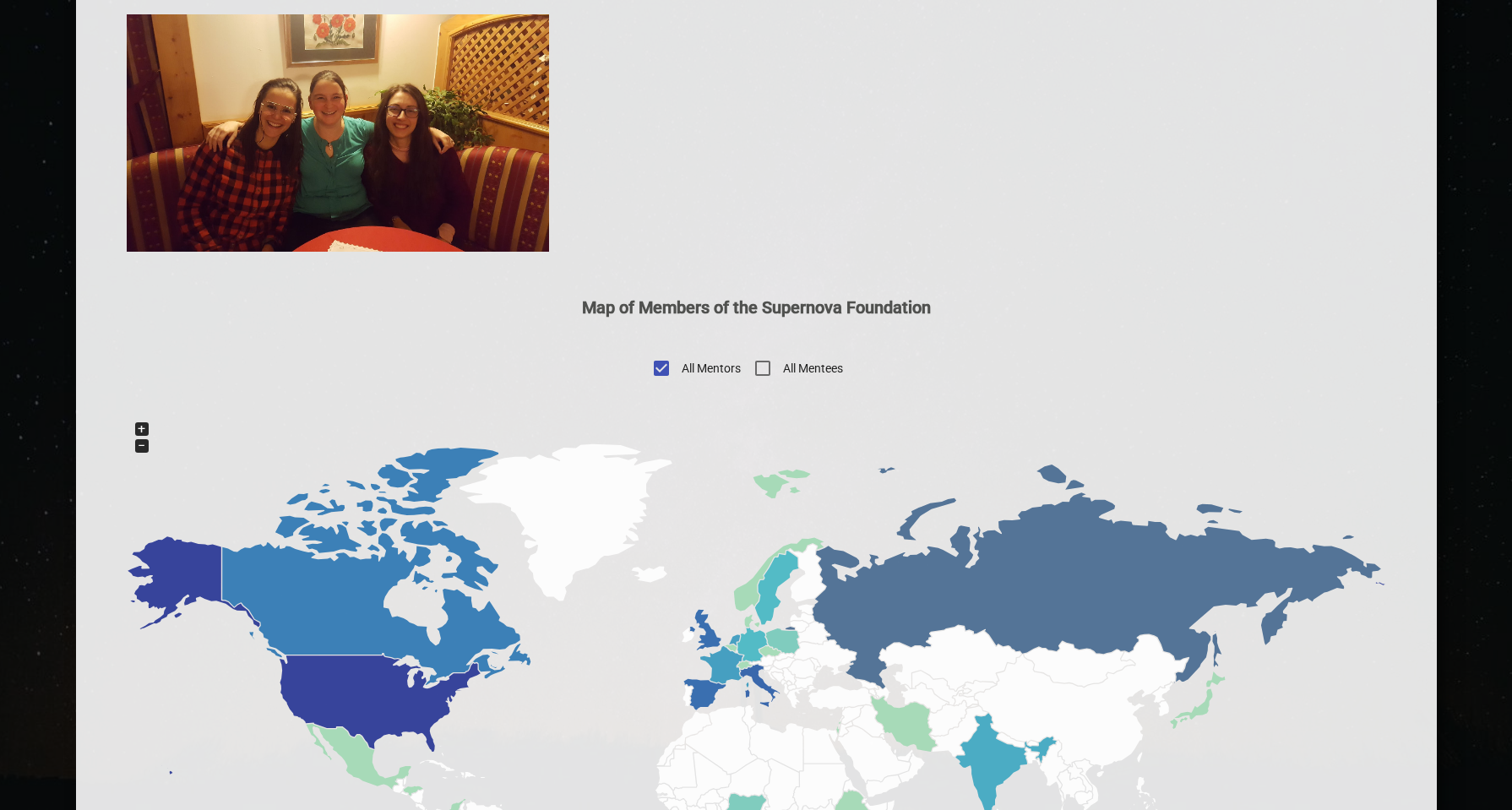
click at [843, 372] on span "All Mentees" at bounding box center [813, 368] width 60 height 18
click at [783, 372] on input "All Mentees" at bounding box center [762, 367] width 40 height 40
checkbox input "true"
checkbox input "false"
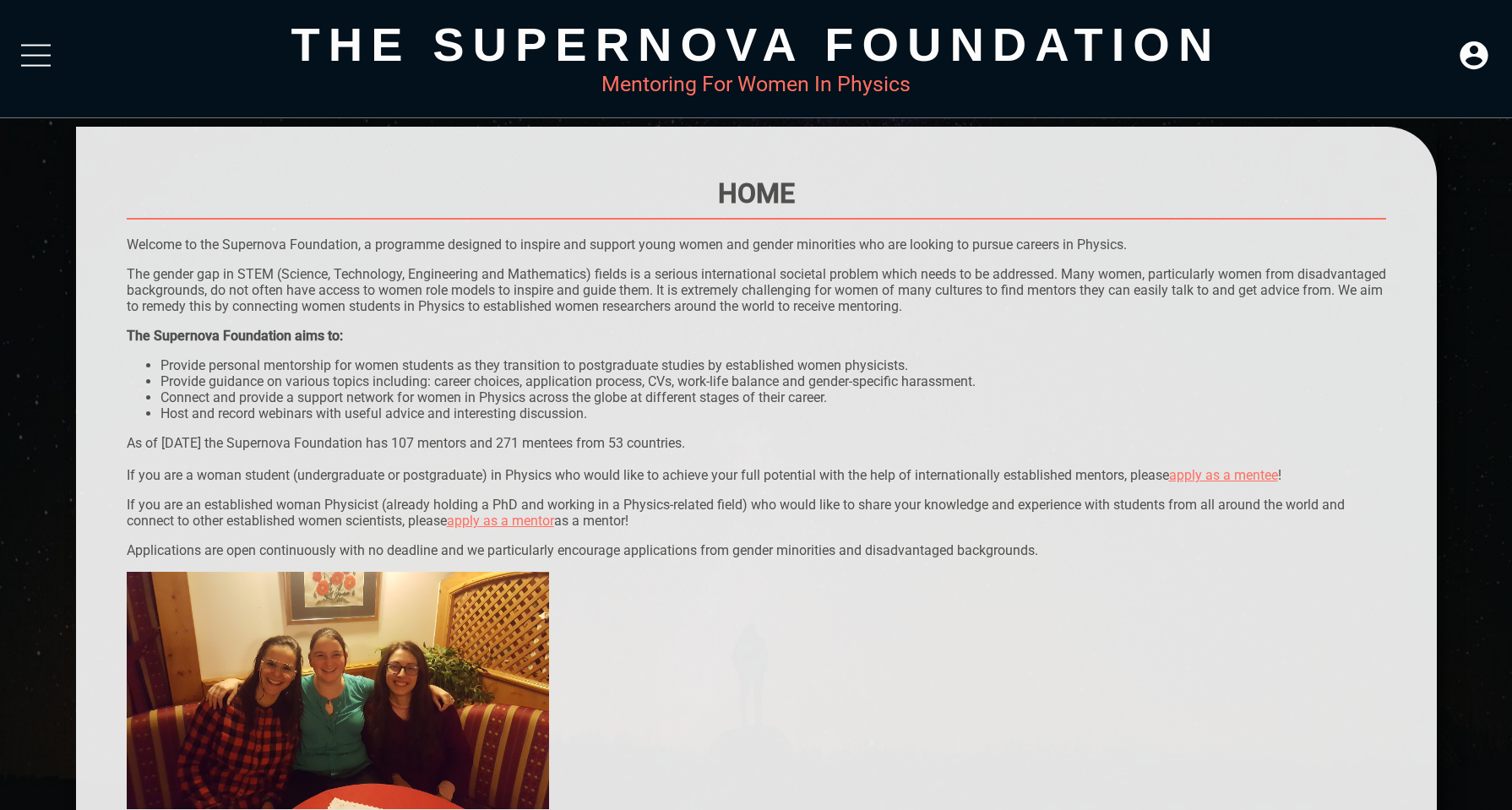
scroll to position [0, 0]
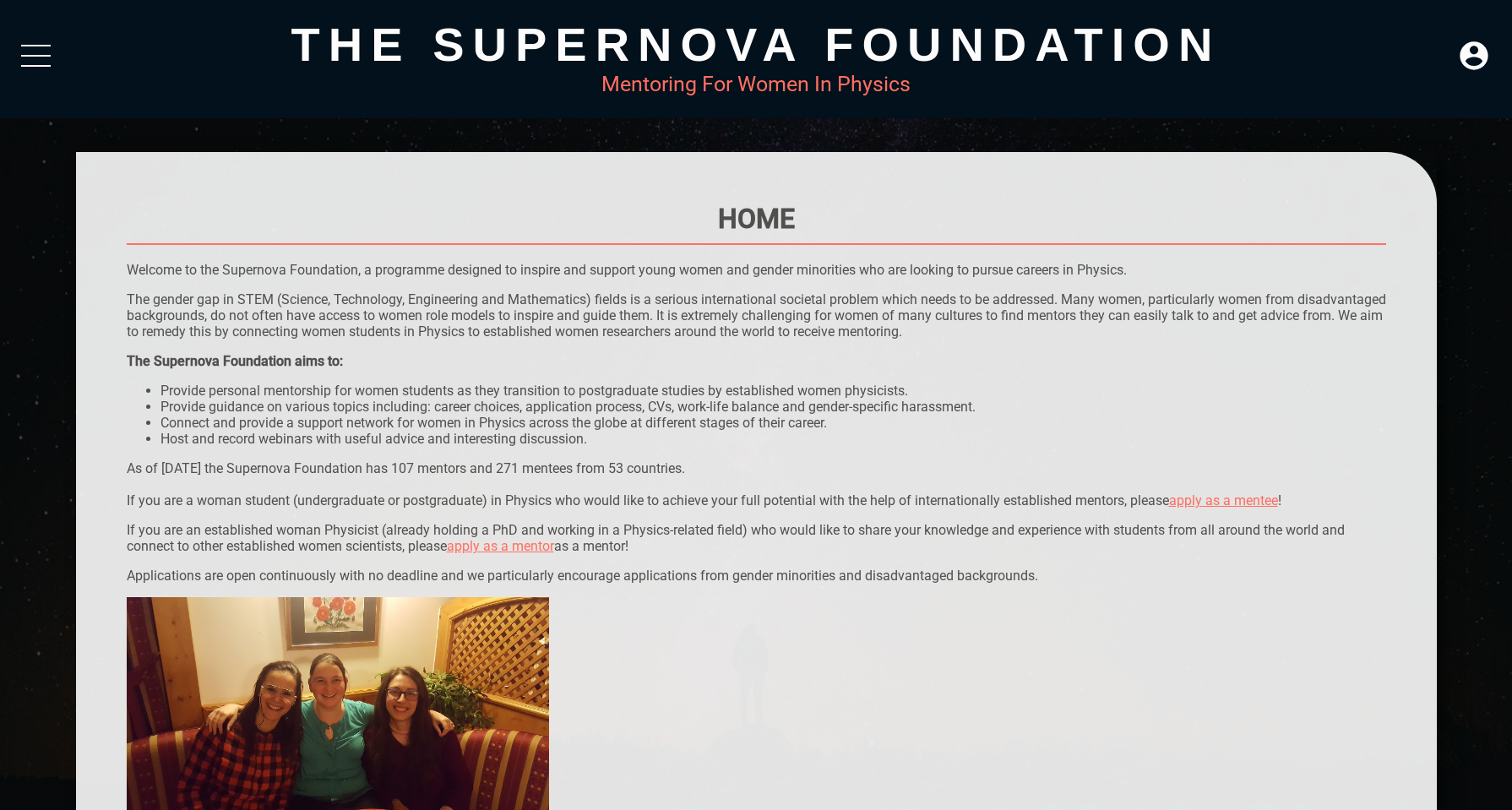
click at [25, 58] on div at bounding box center [36, 60] width 30 height 31
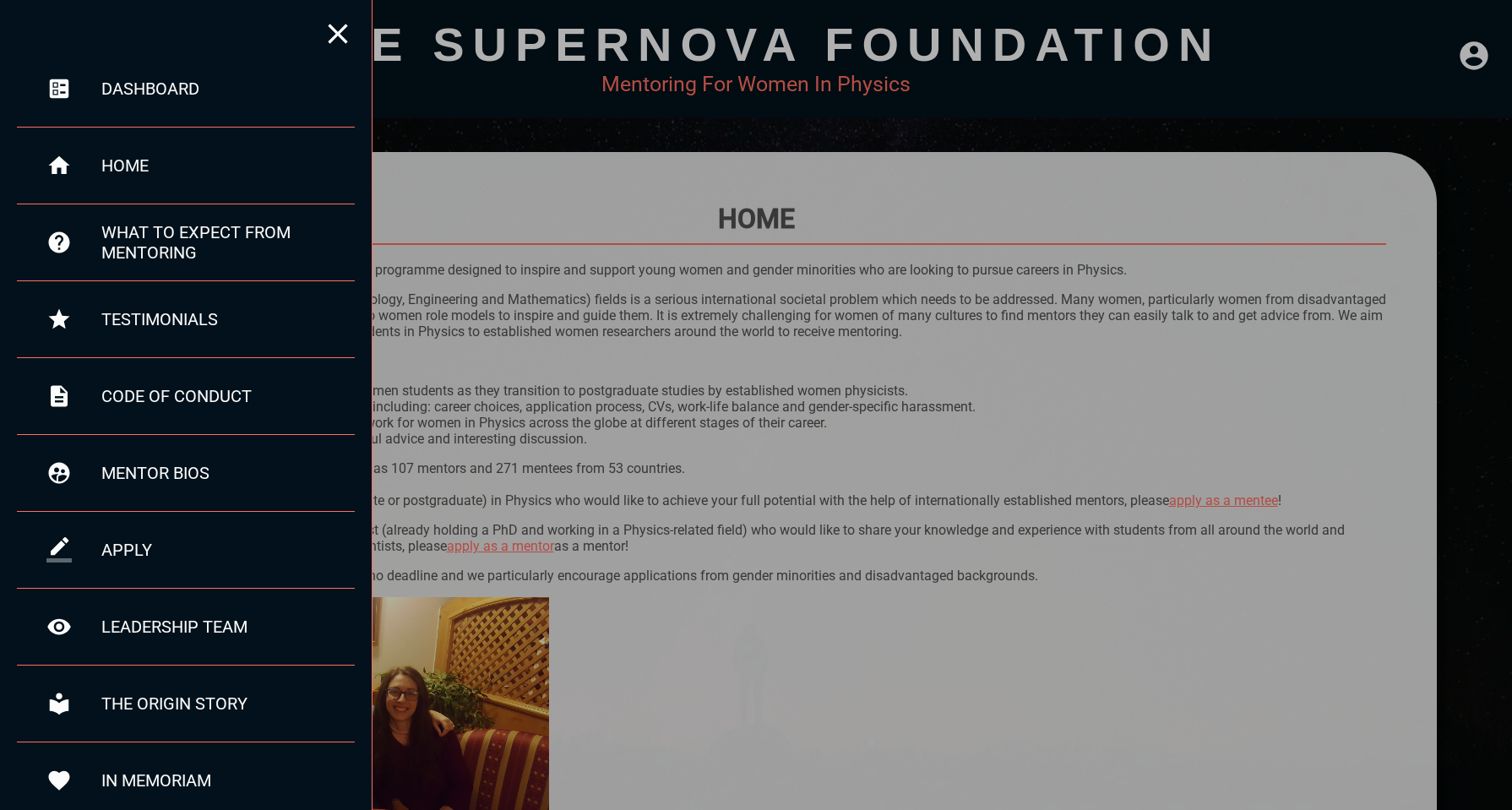
drag, startPoint x: 927, startPoint y: 219, endPoint x: 1292, endPoint y: 179, distance: 367.2
click at [982, 213] on div at bounding box center [756, 405] width 1512 height 810
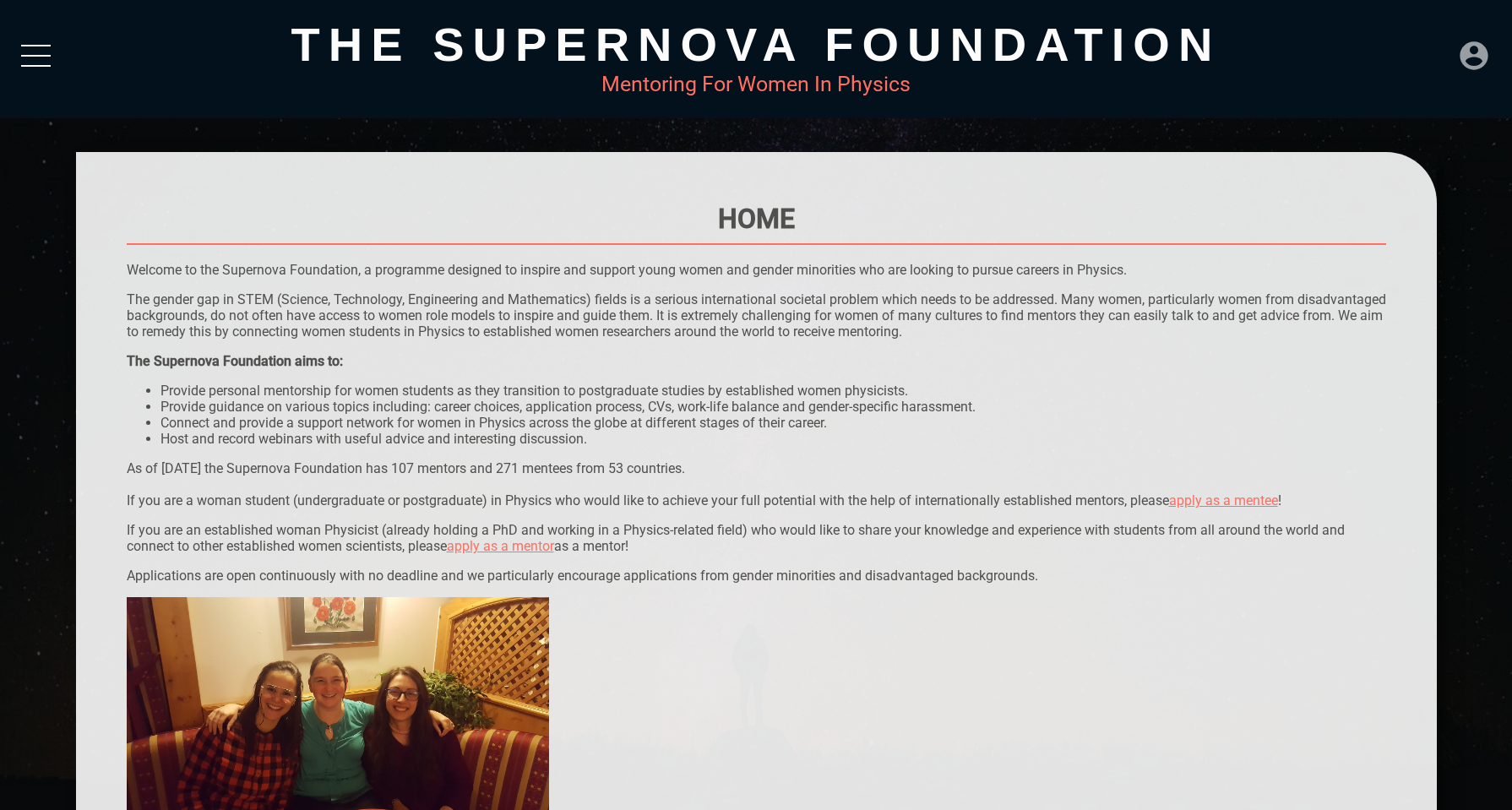
click at [1476, 63] on icon at bounding box center [1474, 56] width 34 height 34
click at [1452, 19] on div "DASHBOARD" at bounding box center [1439, 17] width 97 height 33
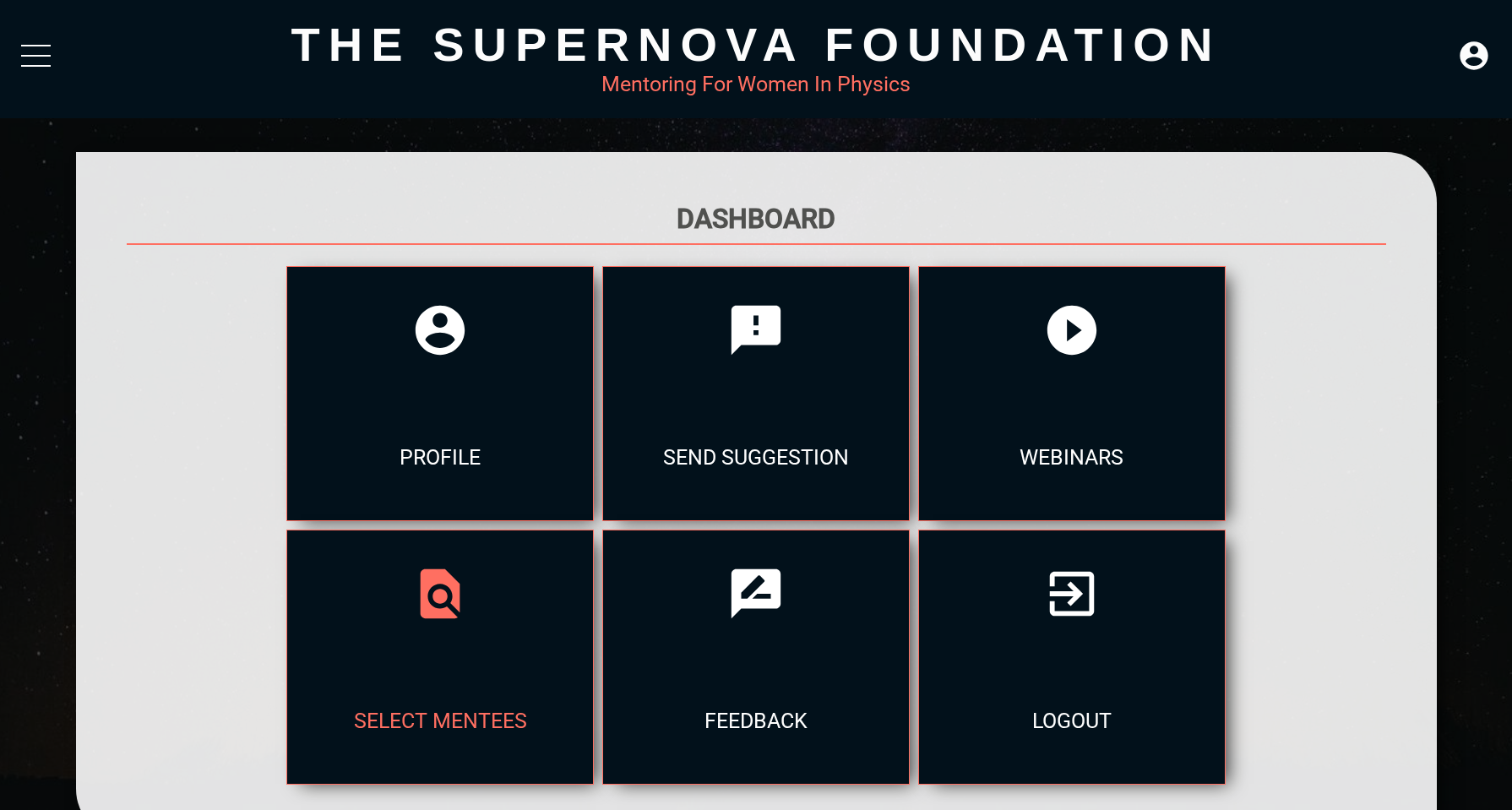
click at [444, 561] on div at bounding box center [440, 594] width 306 height 126
